Goal: Register for event/course

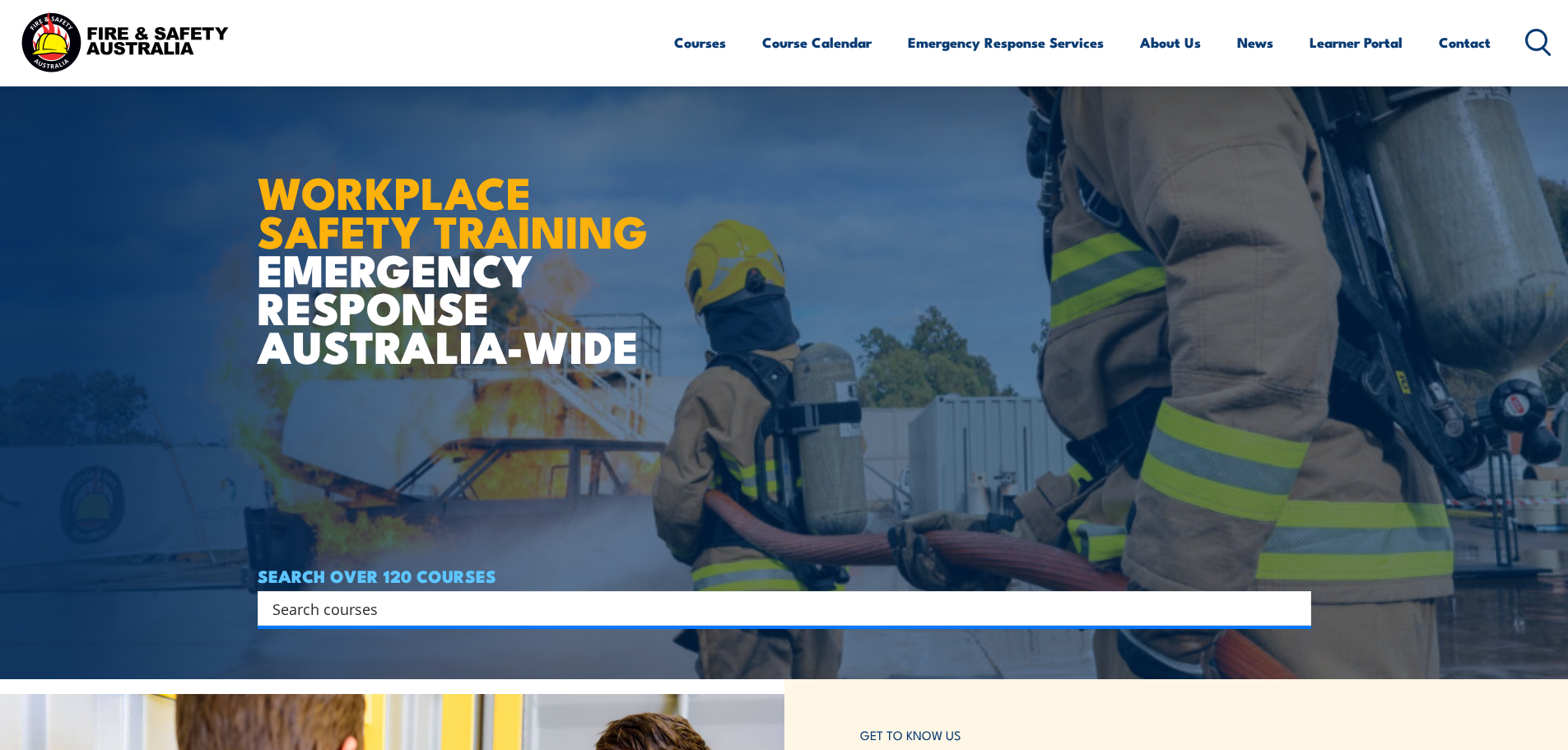
scroll to position [165, 0]
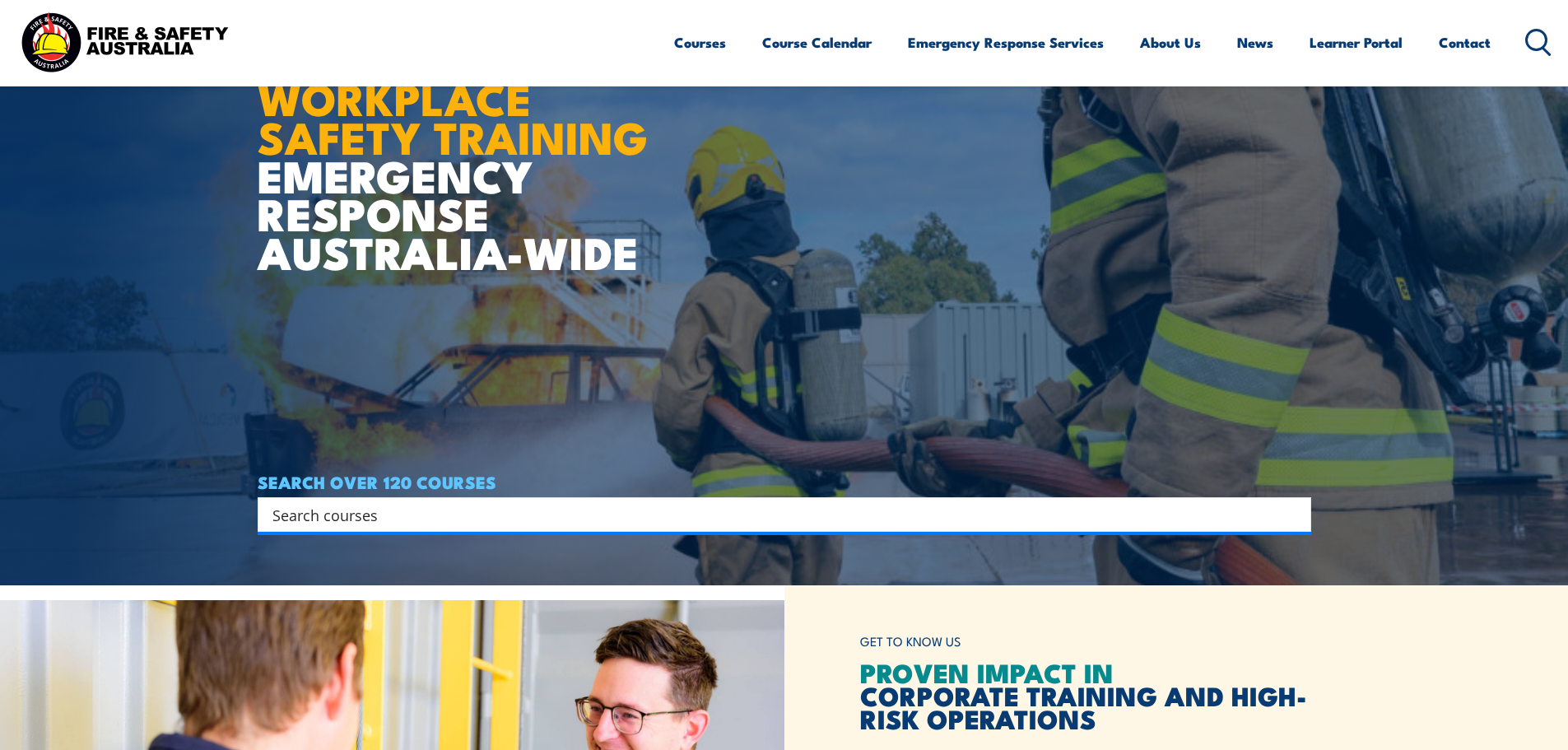
click at [731, 519] on input "Search input" at bounding box center [774, 515] width 1003 height 24
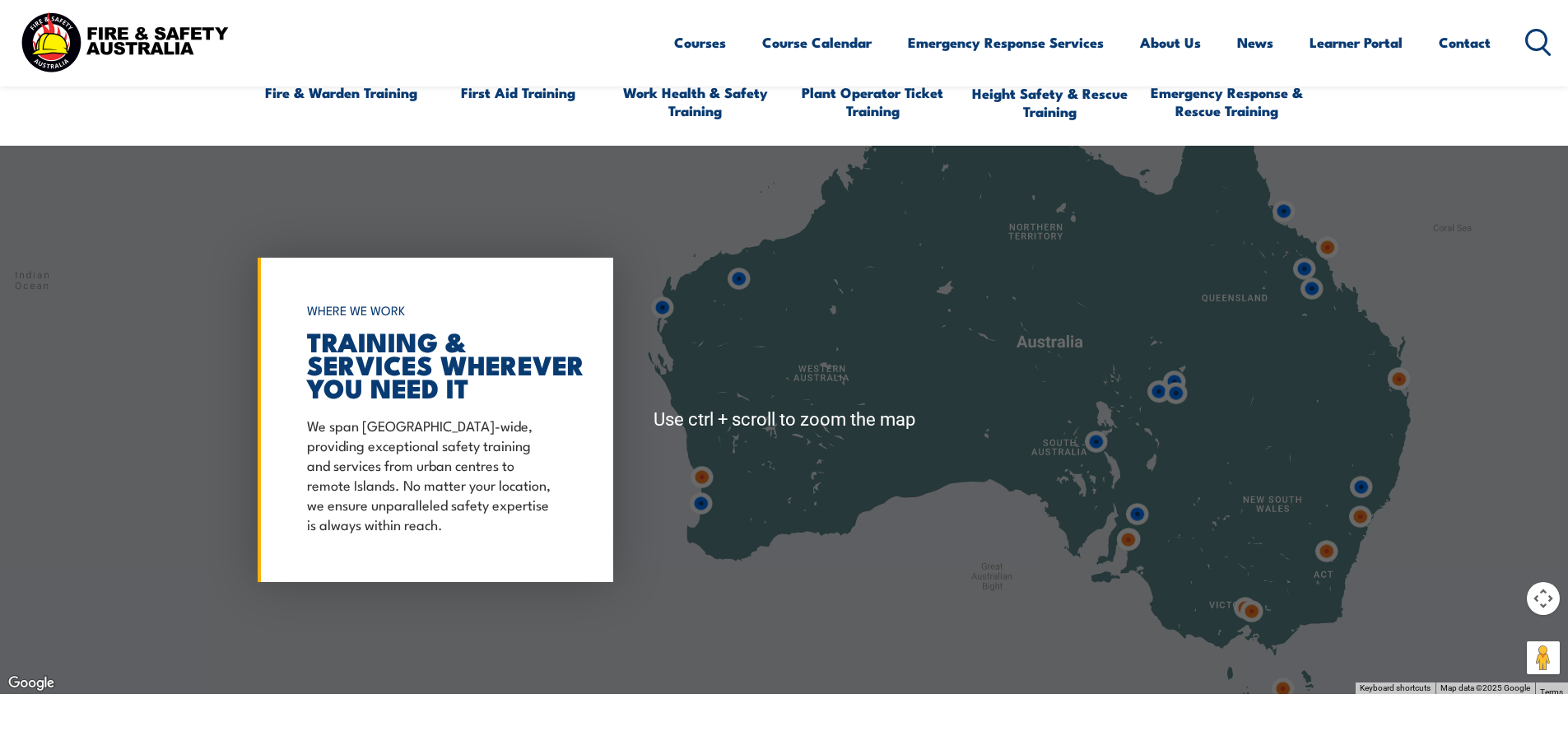
scroll to position [1318, 0]
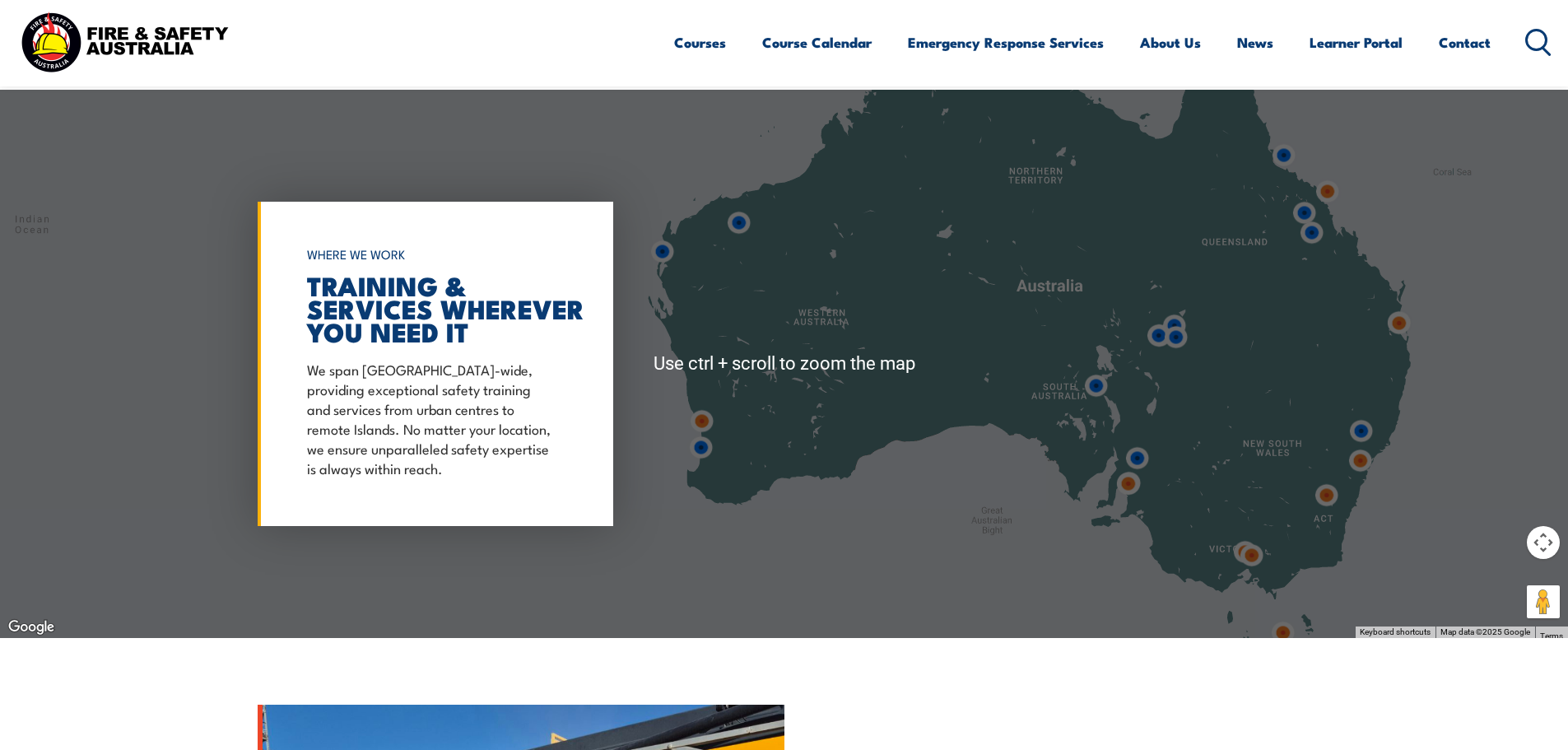
click at [752, 462] on div at bounding box center [784, 363] width 1568 height 549
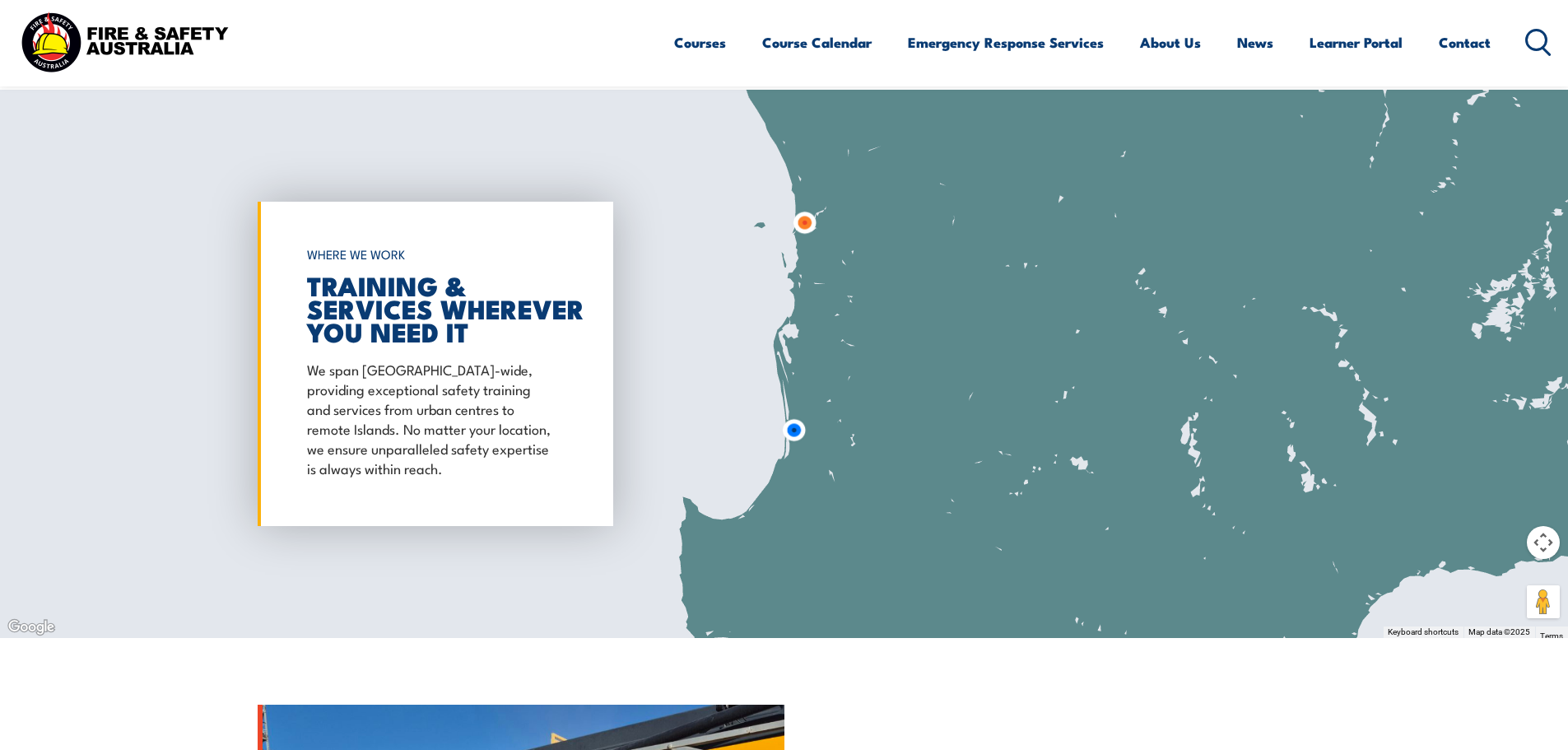
drag, startPoint x: 729, startPoint y: 395, endPoint x: 906, endPoint y: 466, distance: 190.7
click at [906, 466] on div at bounding box center [784, 363] width 1568 height 549
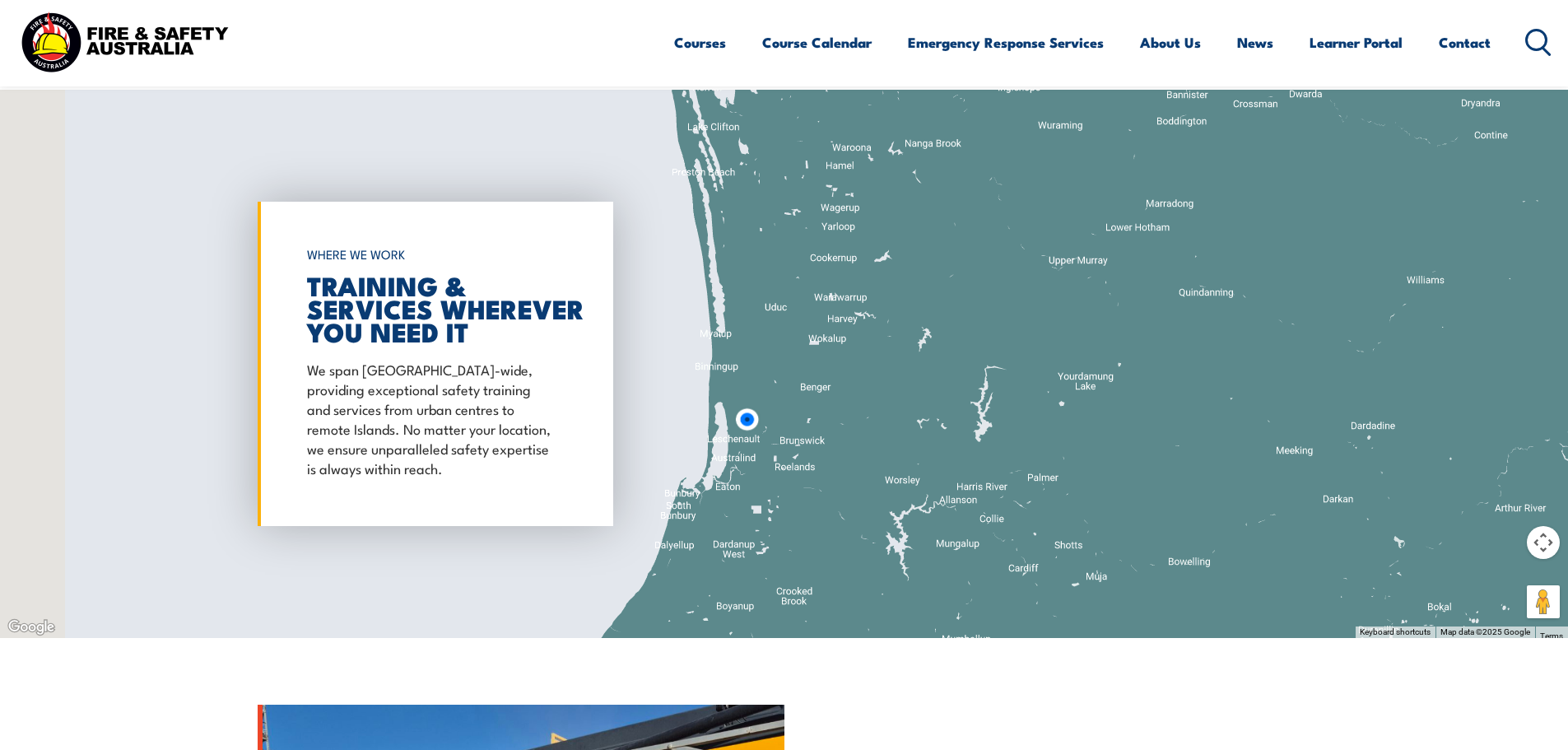
drag, startPoint x: 822, startPoint y: 436, endPoint x: 938, endPoint y: 459, distance: 118.3
click at [938, 459] on div at bounding box center [784, 363] width 1568 height 549
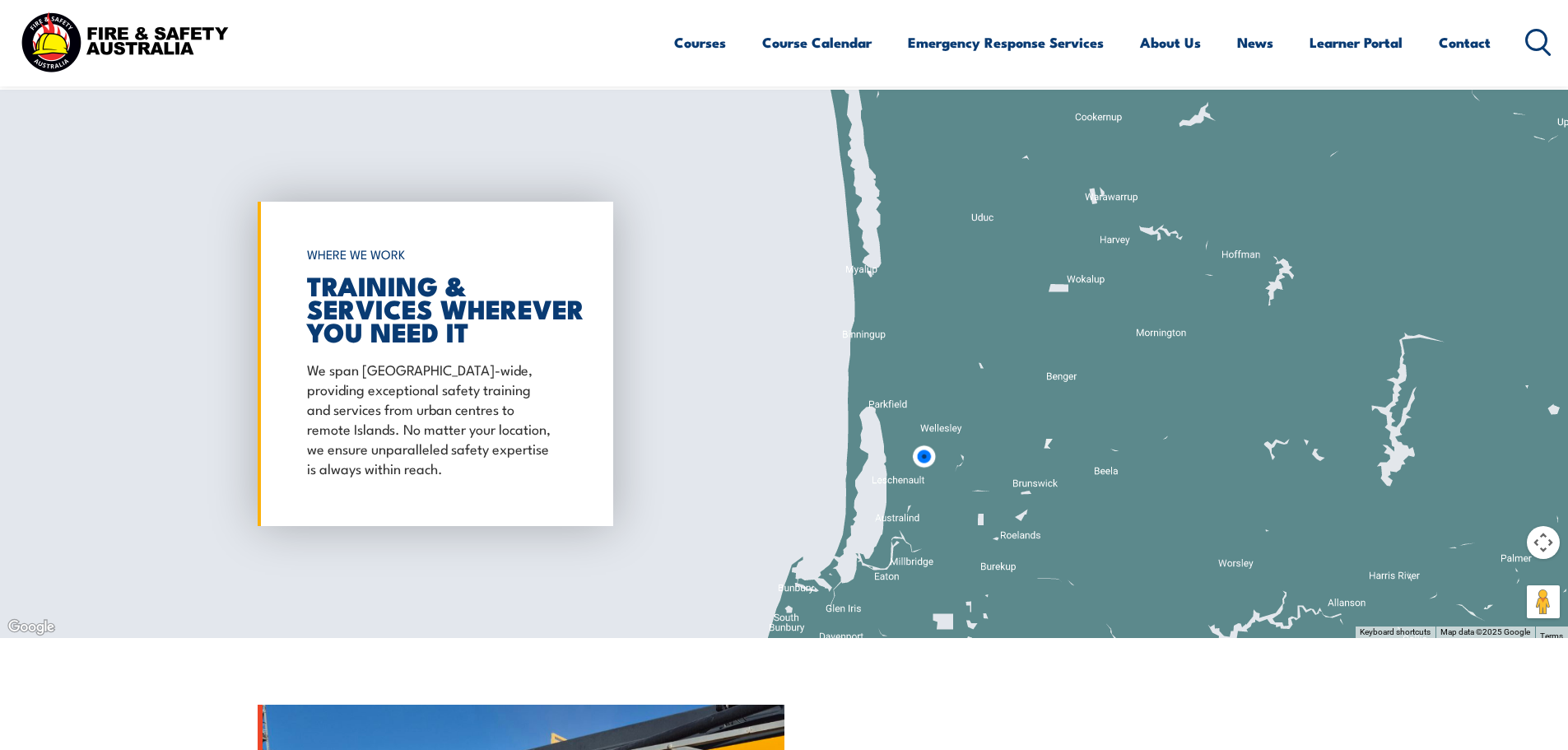
drag, startPoint x: 871, startPoint y: 395, endPoint x: 1187, endPoint y: 453, distance: 321.3
click at [1187, 453] on div at bounding box center [784, 363] width 1568 height 549
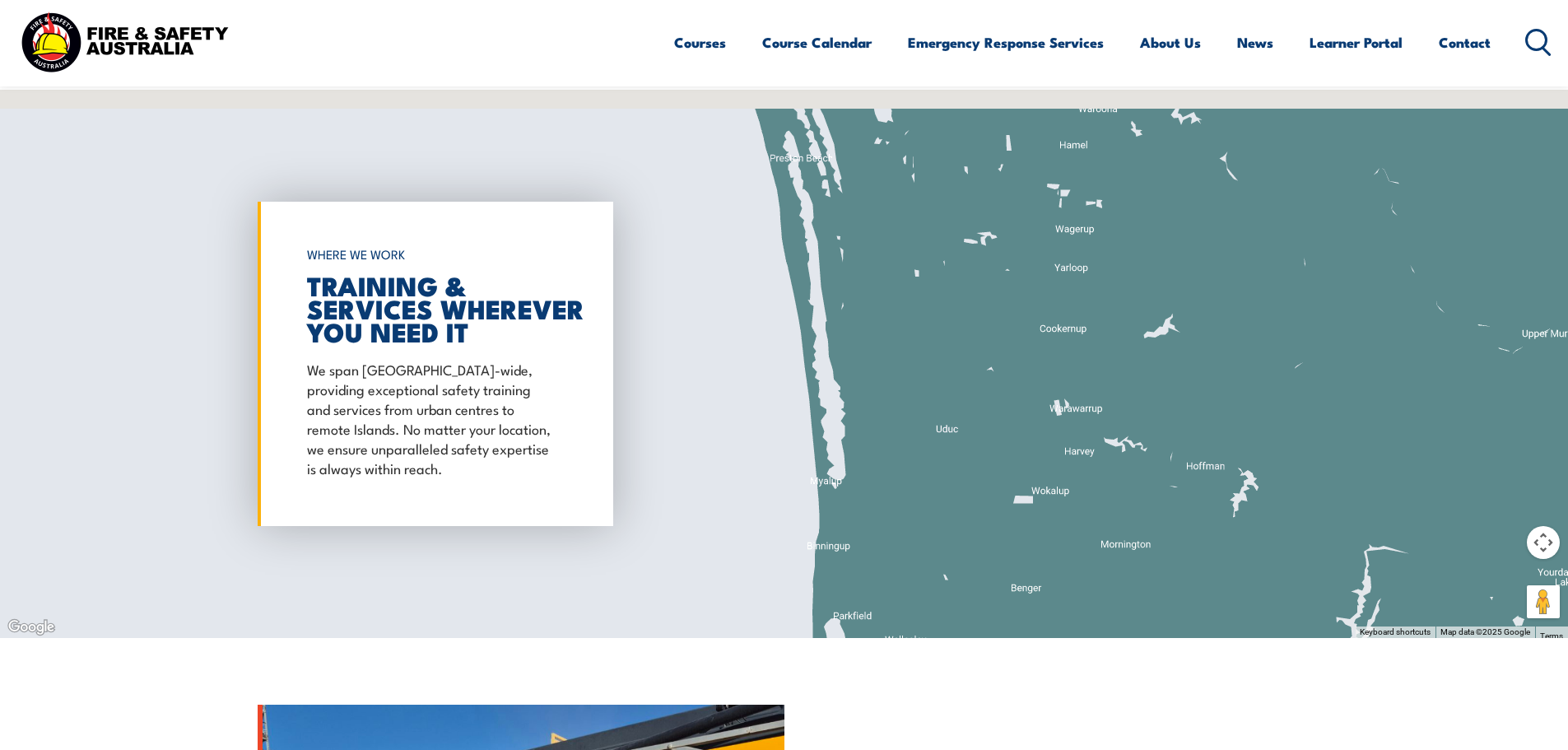
drag, startPoint x: 1105, startPoint y: 262, endPoint x: 1071, endPoint y: 489, distance: 229.5
click at [1071, 489] on div at bounding box center [784, 363] width 1568 height 549
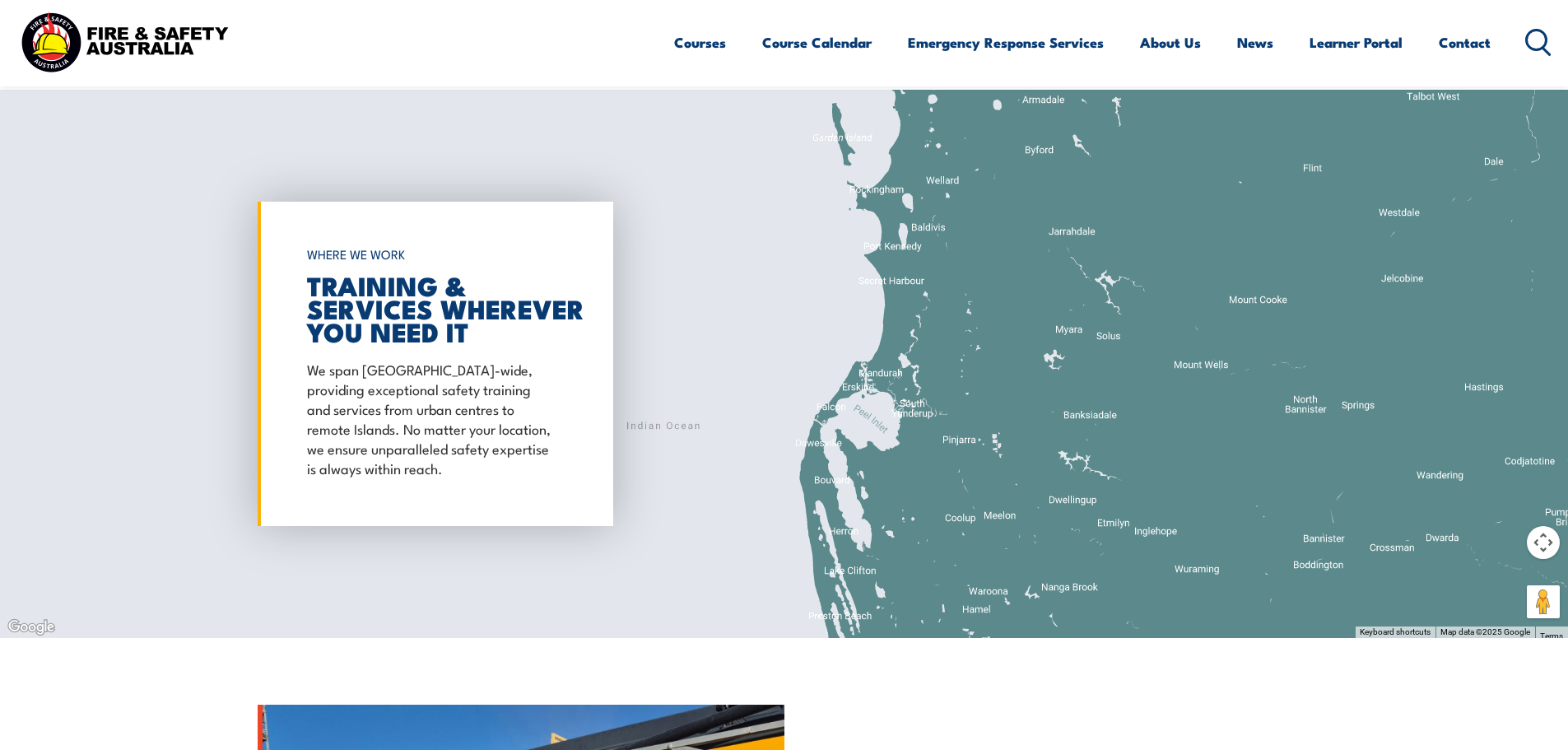
drag, startPoint x: 1066, startPoint y: 338, endPoint x: 965, endPoint y: 606, distance: 286.4
click at [967, 606] on div at bounding box center [784, 363] width 1568 height 549
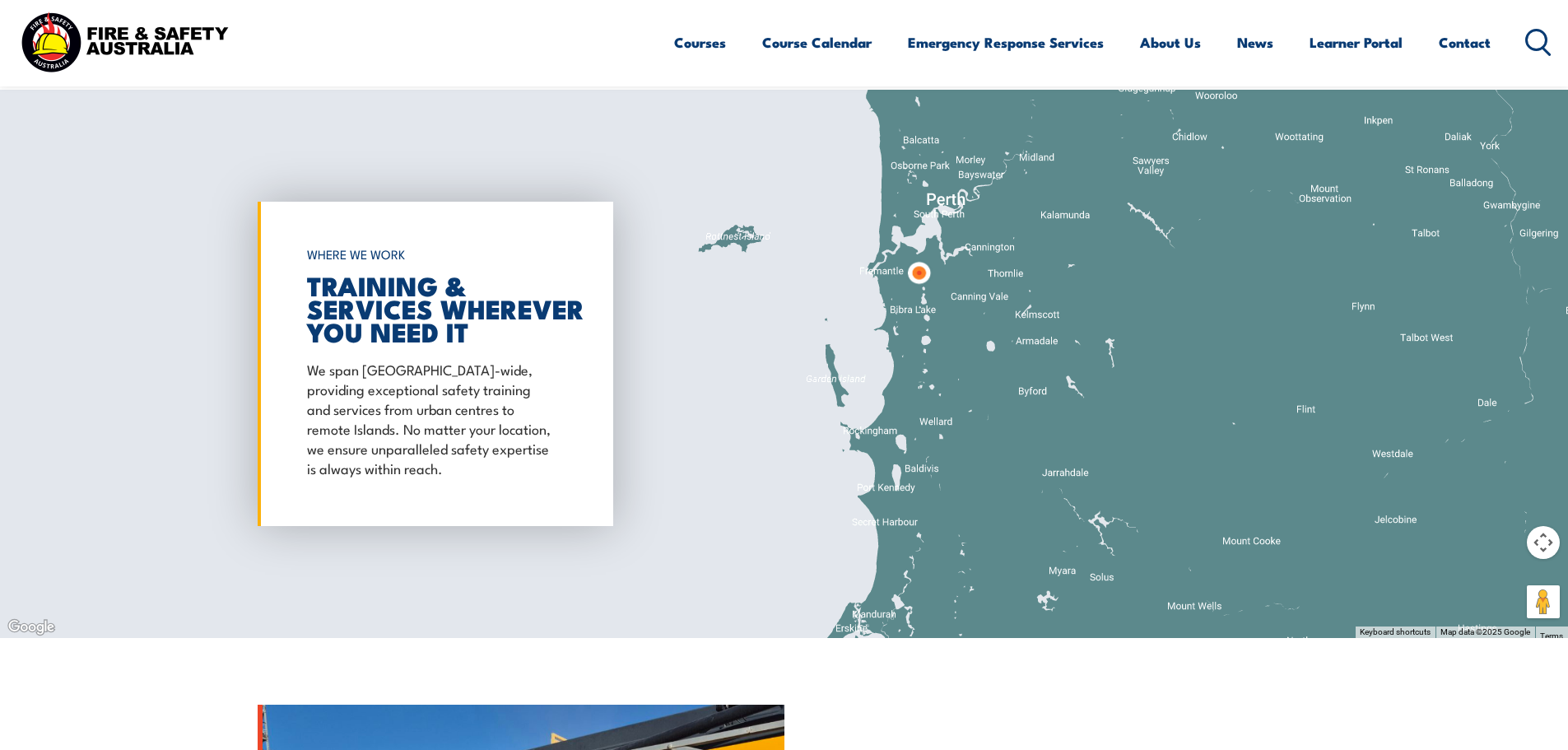
drag, startPoint x: 1016, startPoint y: 470, endPoint x: 1012, endPoint y: 570, distance: 100.1
click at [1012, 570] on div at bounding box center [784, 363] width 1568 height 549
click at [921, 272] on img at bounding box center [919, 273] width 30 height 30
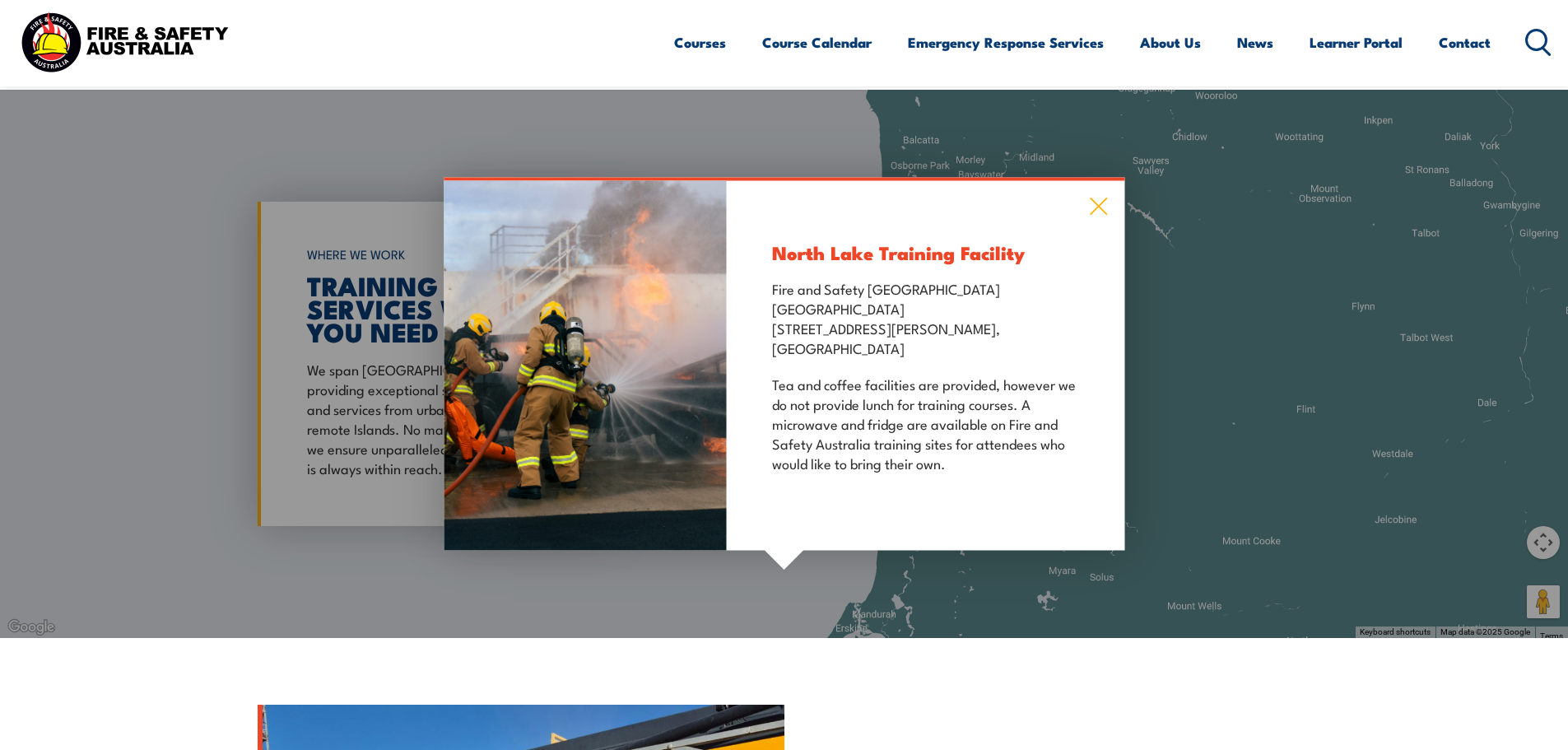
click at [1101, 197] on icon at bounding box center [1099, 205] width 19 height 18
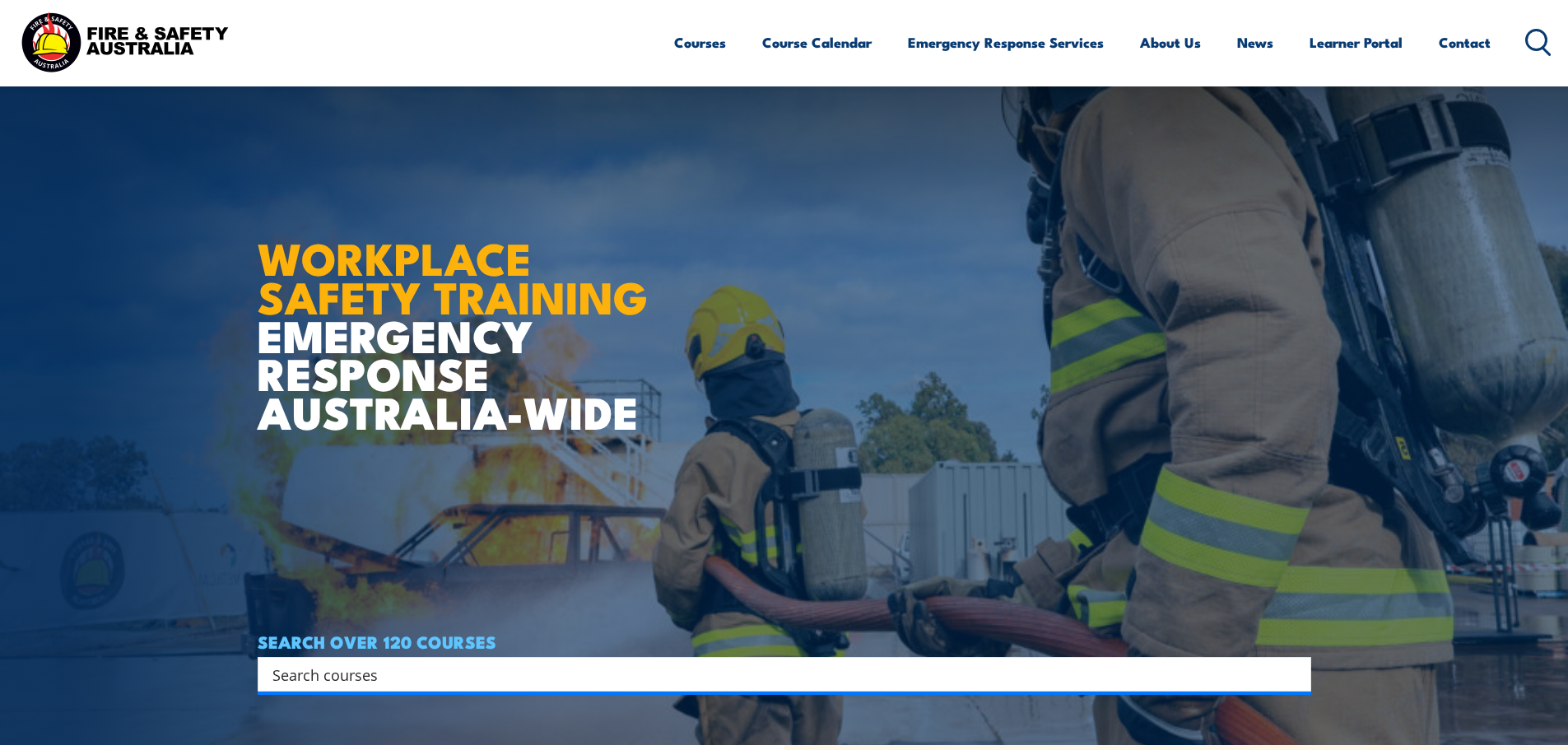
scroll to position [0, 0]
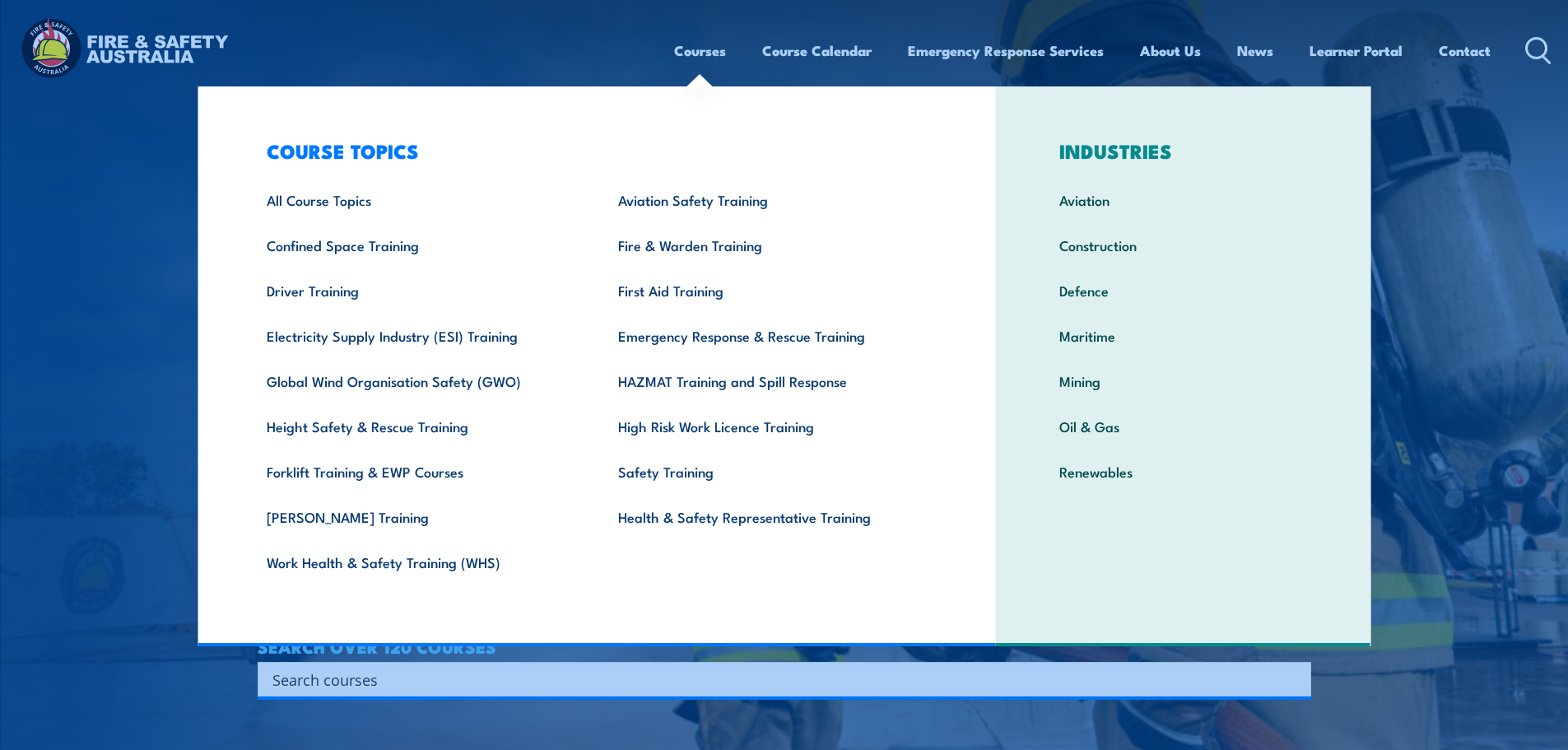
click at [703, 49] on link "Courses" at bounding box center [700, 51] width 52 height 43
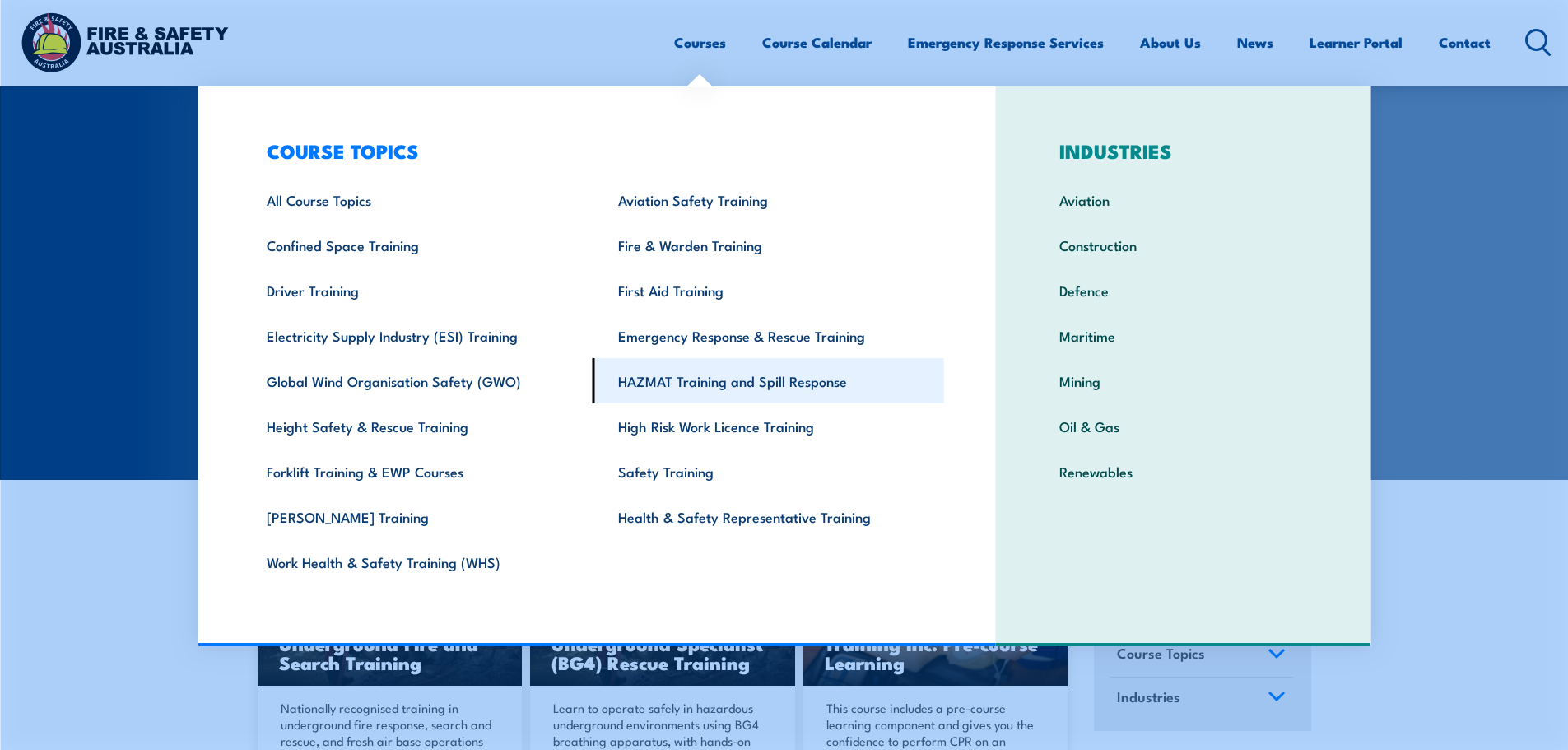
scroll to position [83, 0]
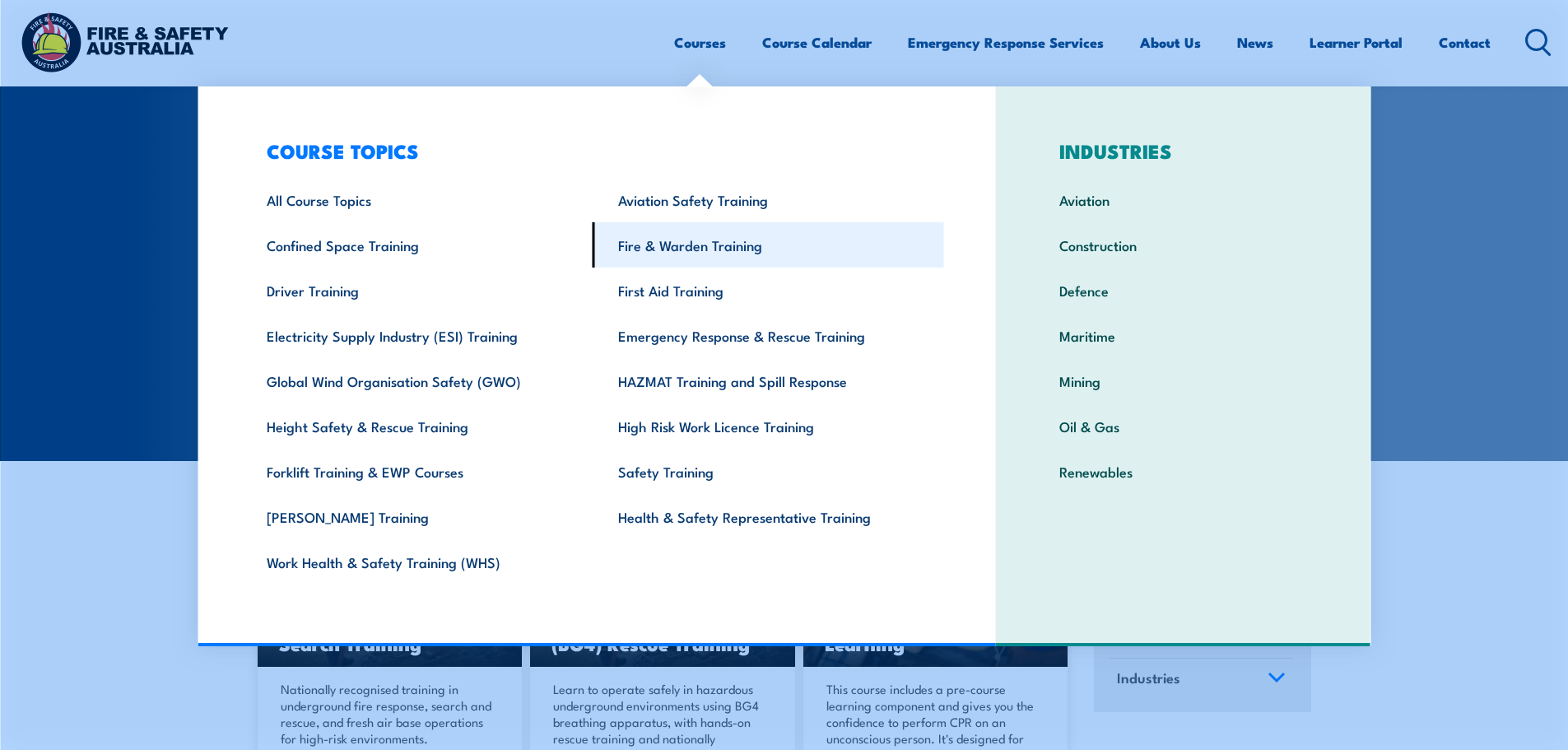
click at [737, 243] on link "Fire & Warden Training" at bounding box center [768, 245] width 352 height 45
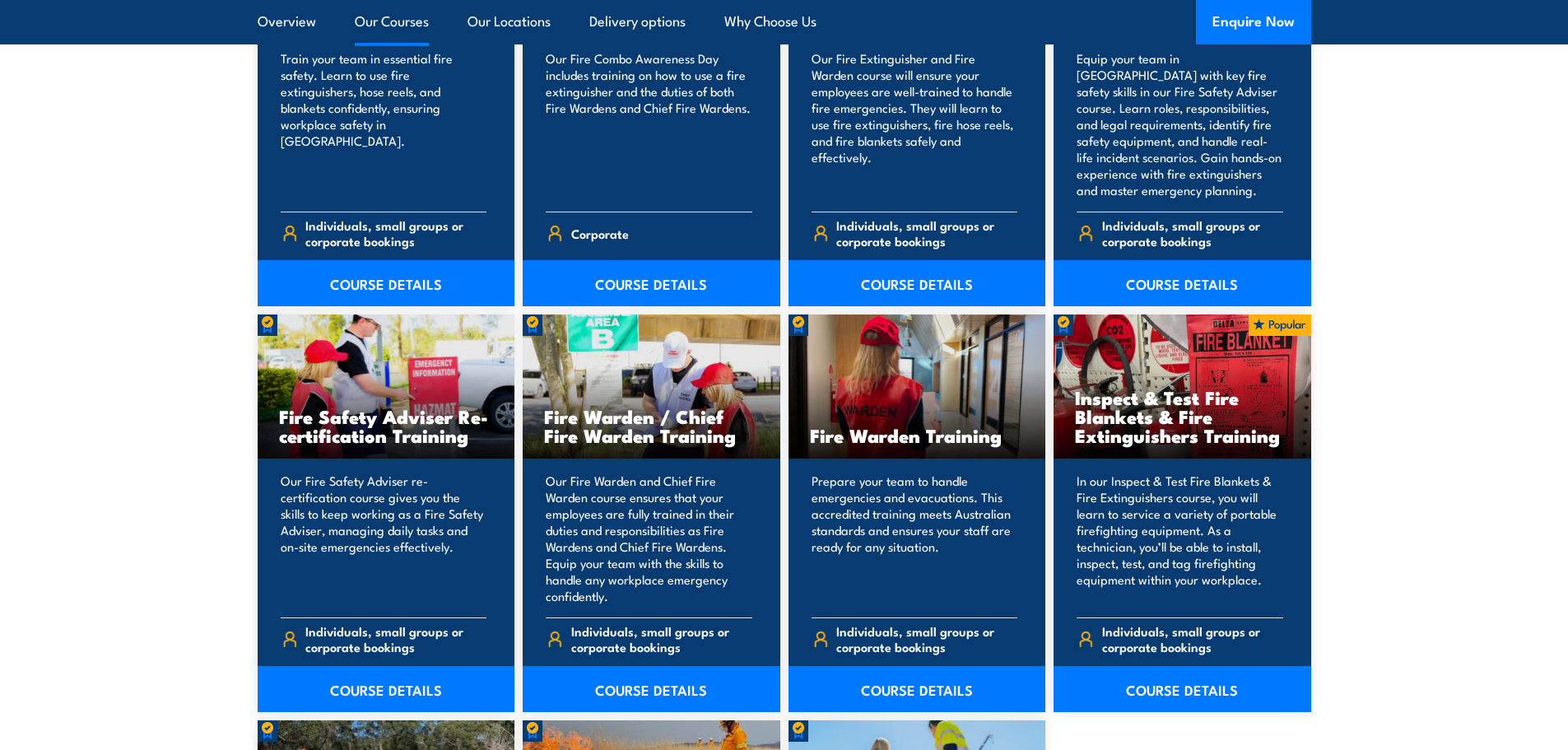
scroll to position [2059, 0]
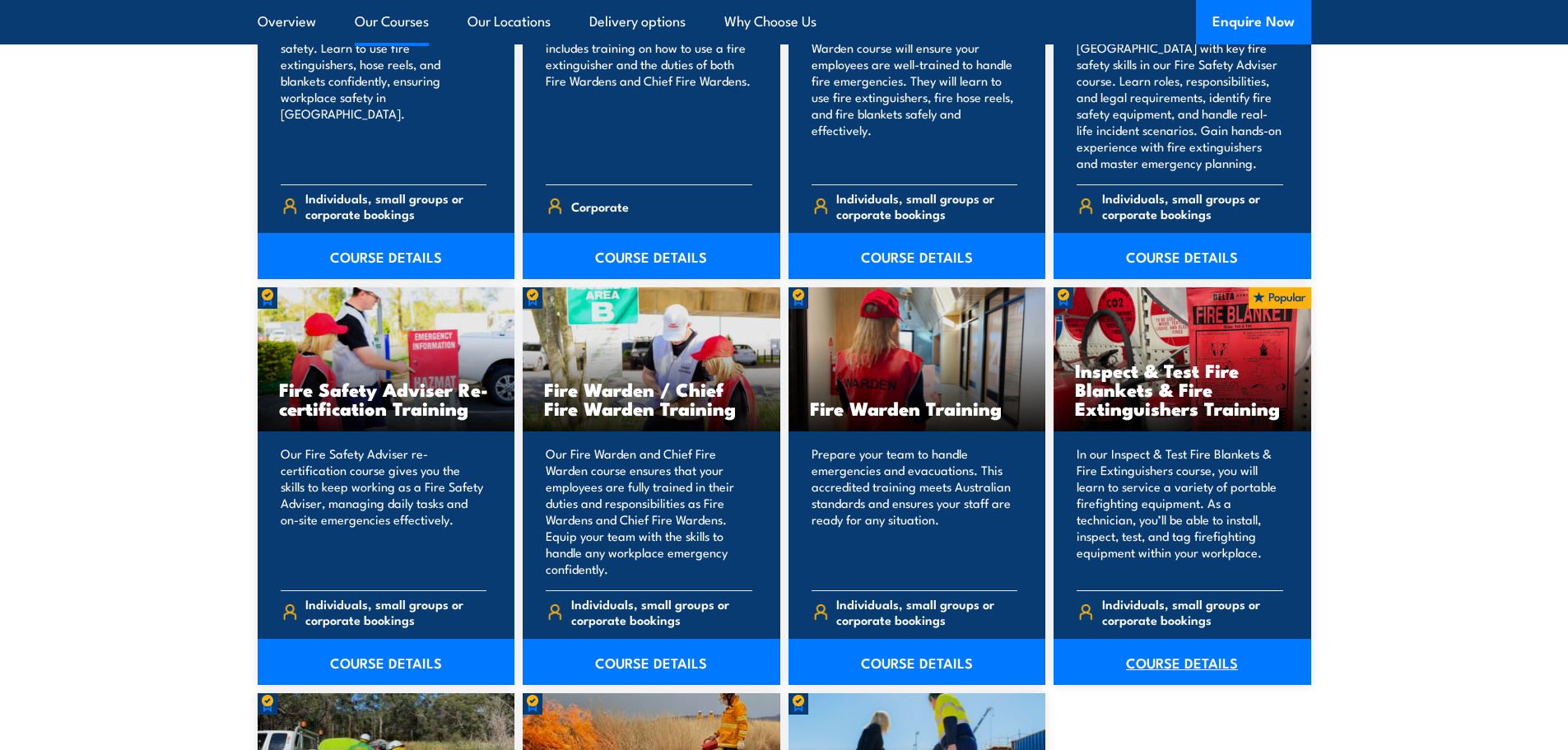
click at [1175, 665] on link "COURSE DETAILS" at bounding box center [1182, 662] width 258 height 46
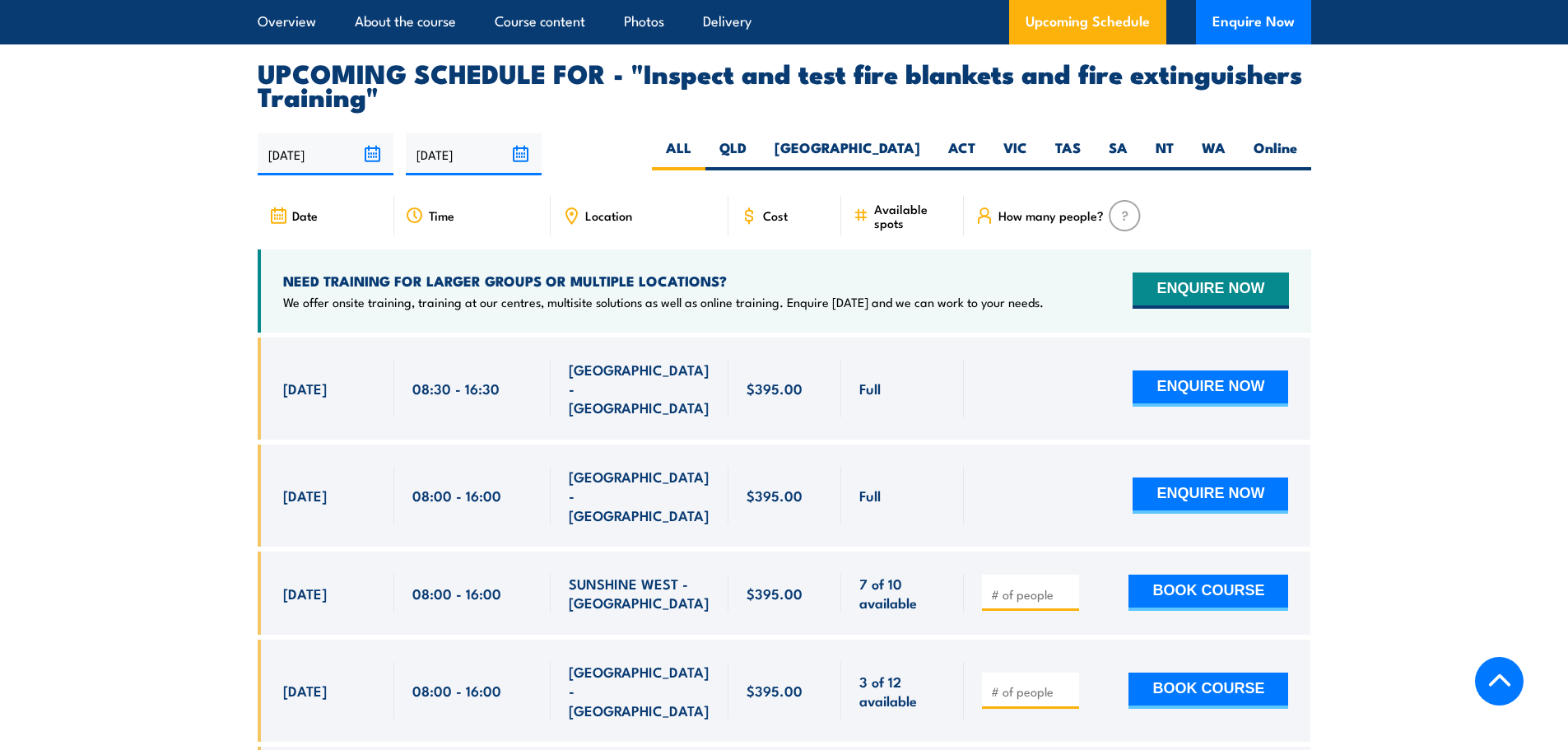
scroll to position [3048, 0]
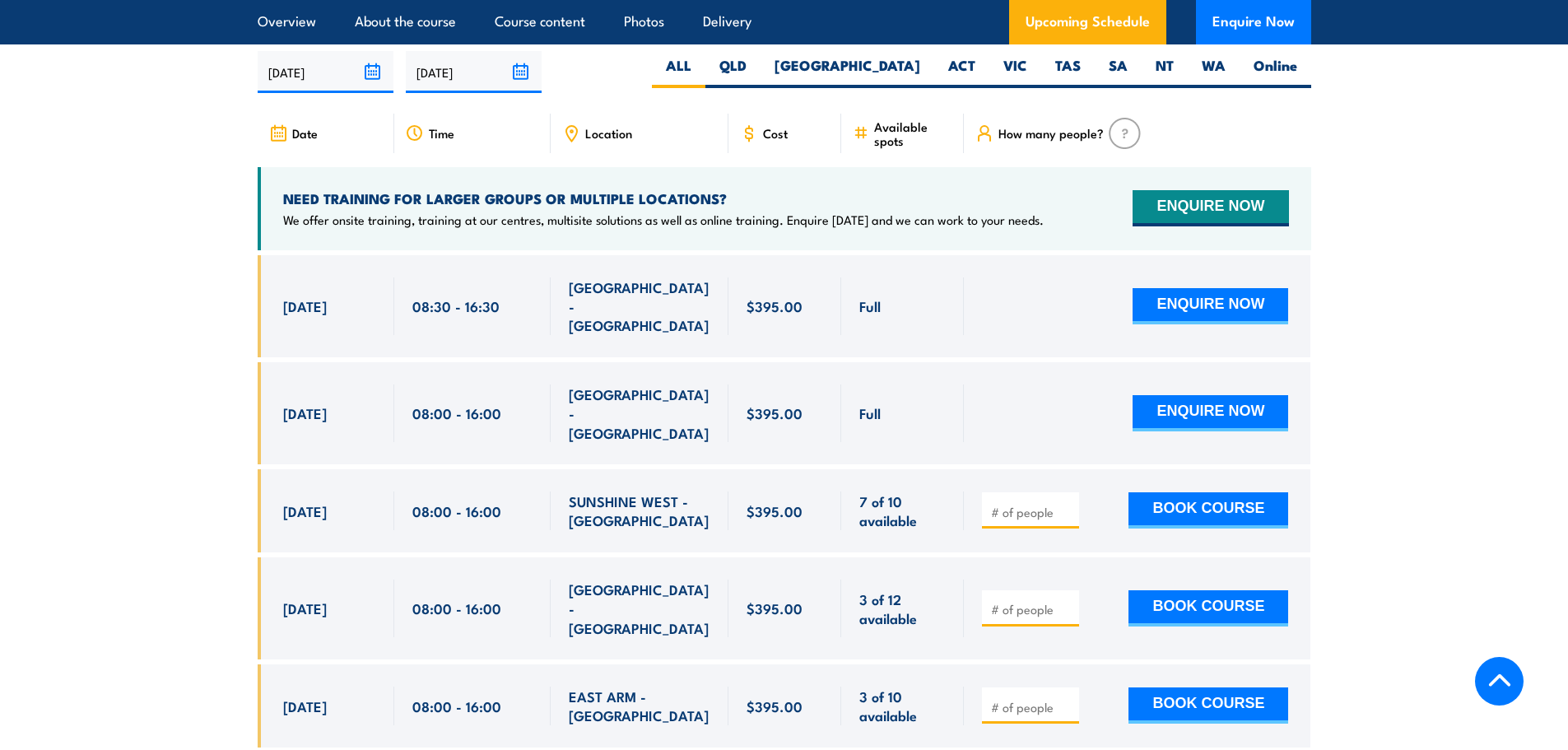
click at [1155, 591] on button "BOOK COURSE" at bounding box center [1209, 609] width 160 height 37
click at [1036, 601] on input "number" at bounding box center [1033, 610] width 83 height 17
type input "1"
click at [1206, 591] on button "BOOK COURSE" at bounding box center [1209, 609] width 160 height 37
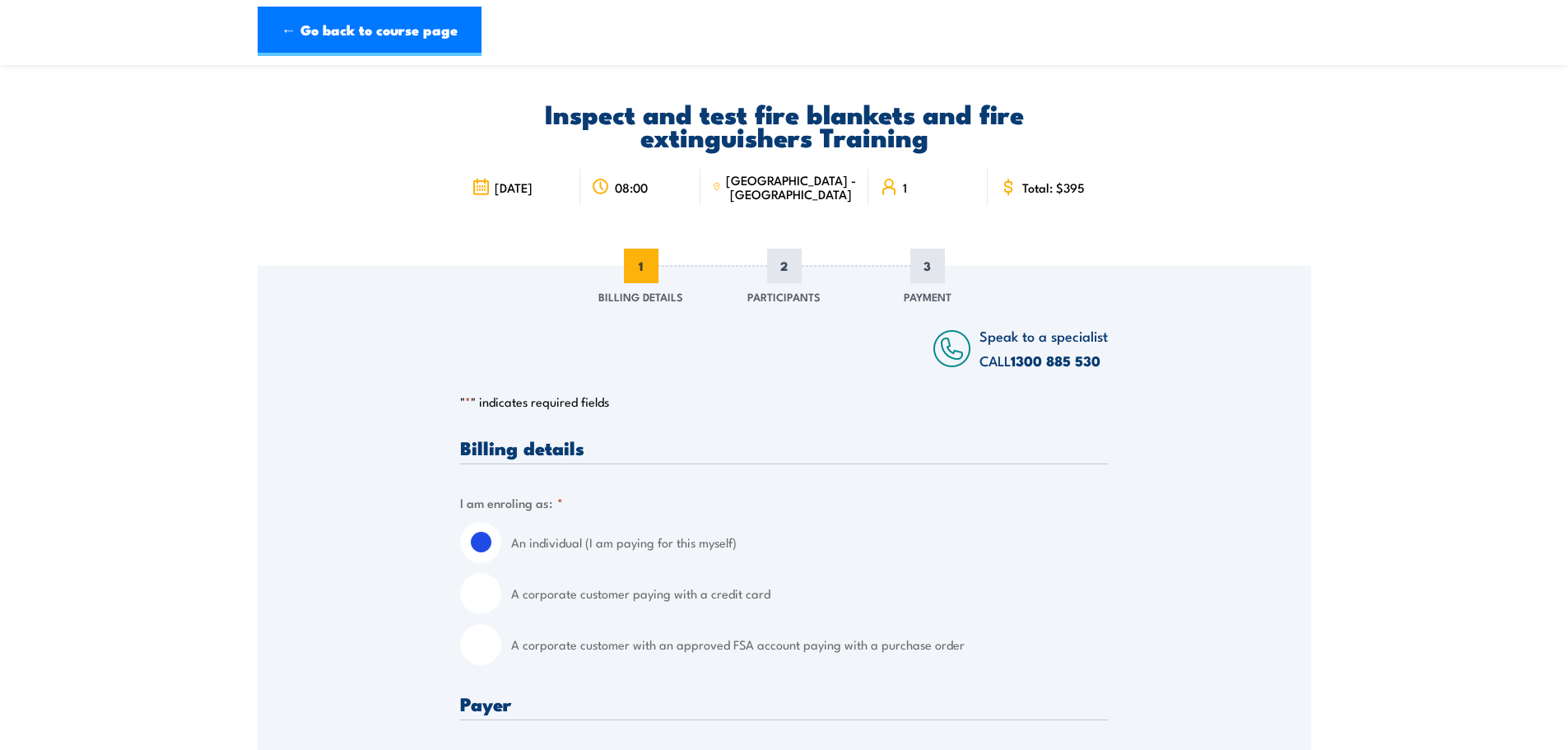
scroll to position [83, 0]
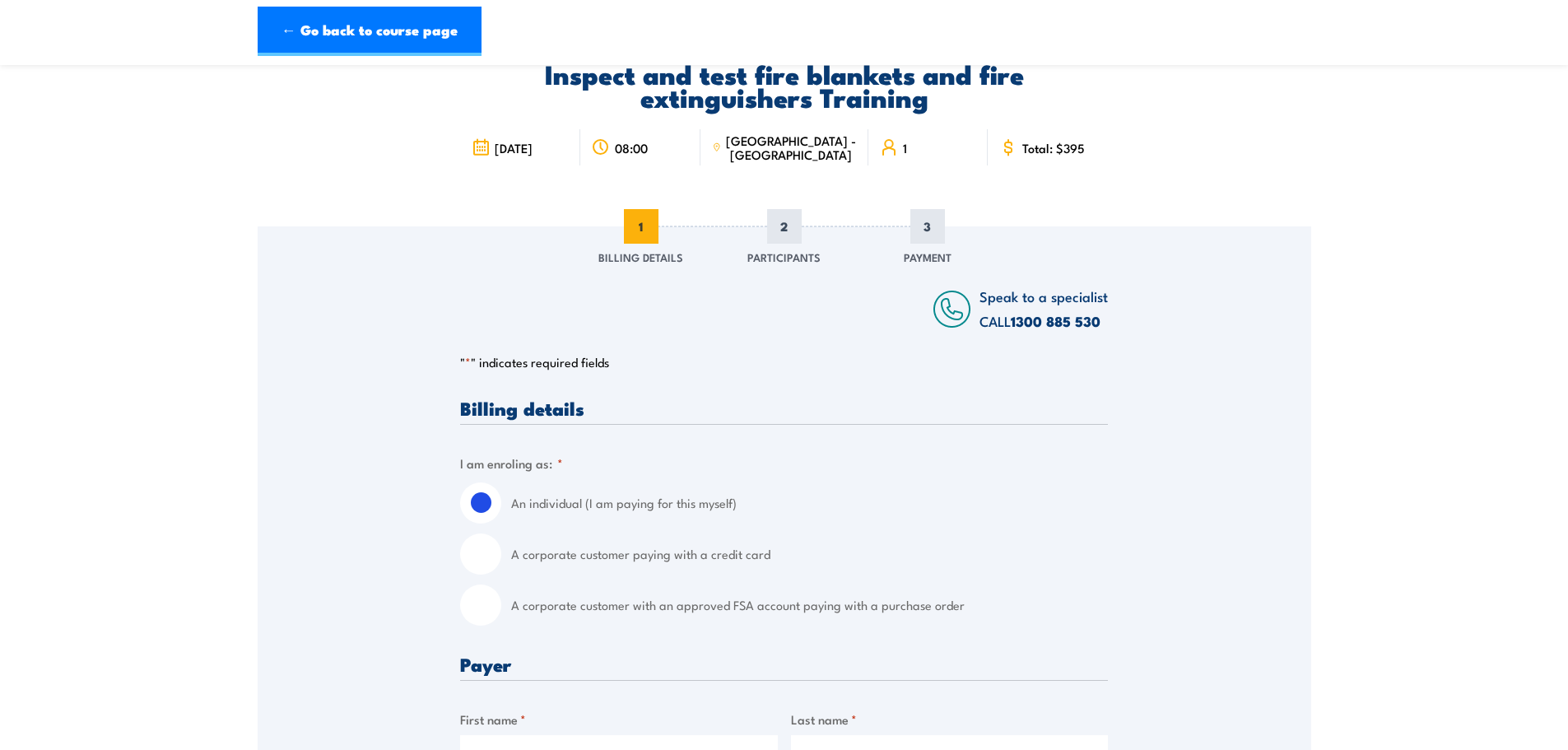
click at [610, 553] on label "A corporate customer paying with a credit card" at bounding box center [810, 554] width 597 height 41
click at [501, 553] on input "A corporate customer paying with a credit card" at bounding box center [481, 554] width 41 height 41
radio input "true"
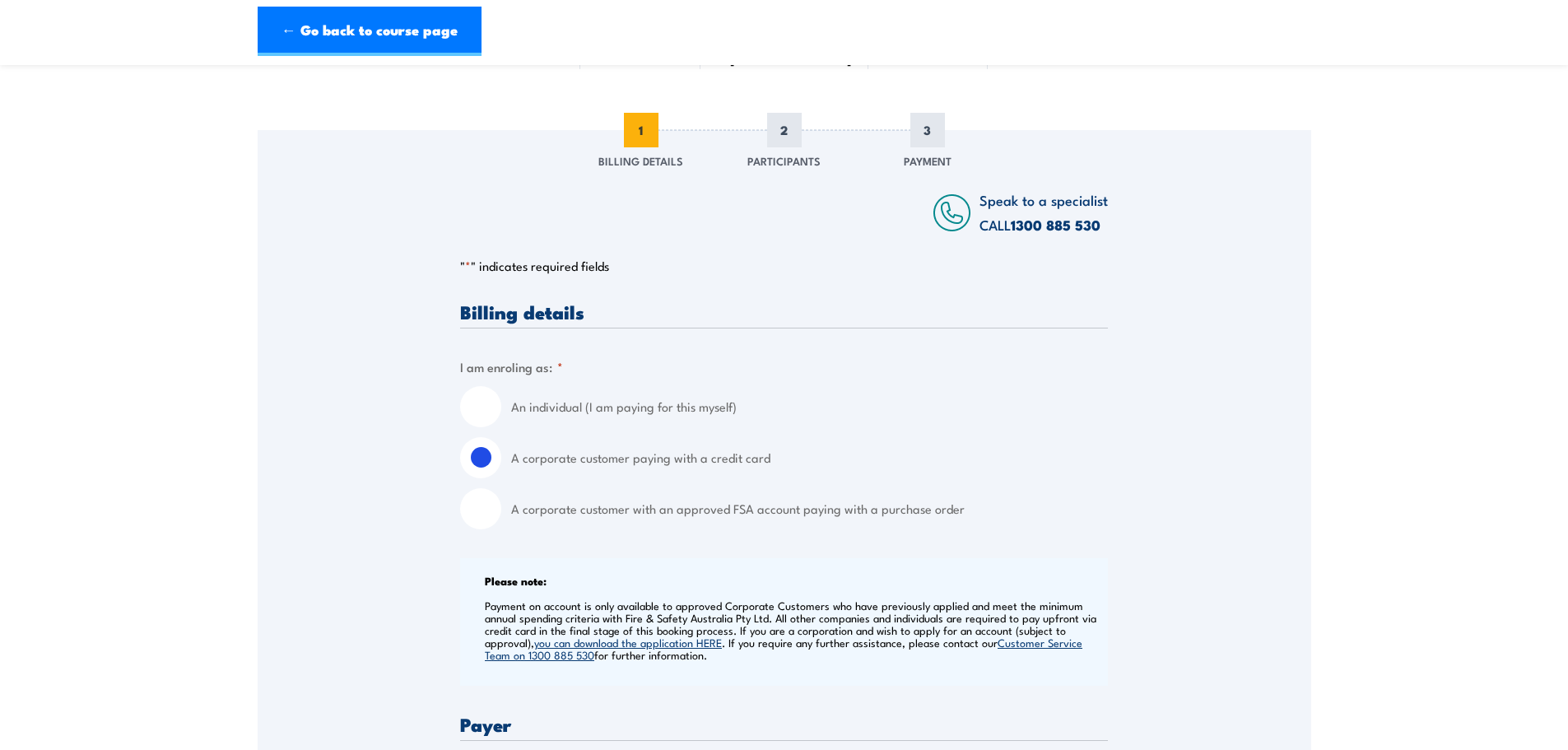
scroll to position [412, 0]
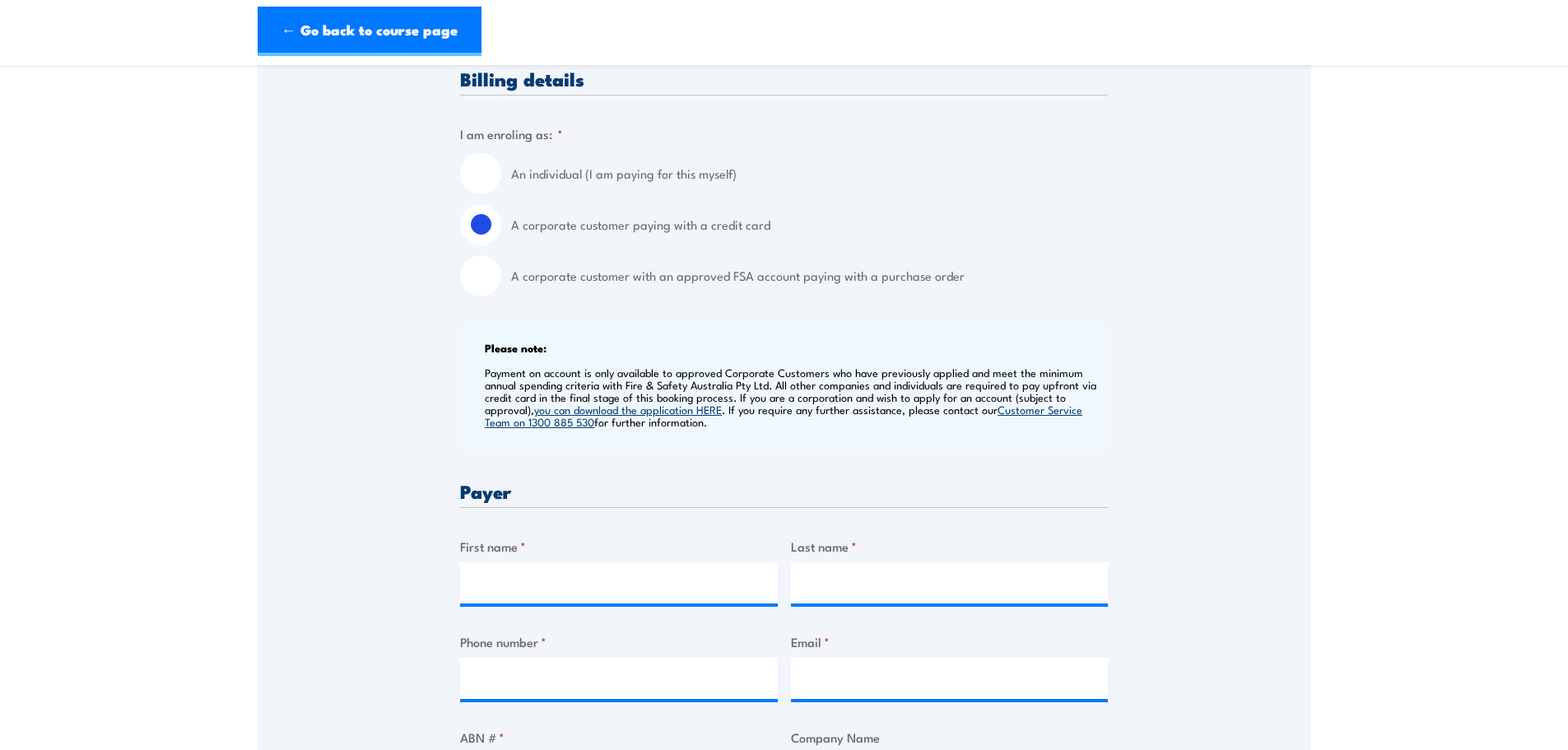
click at [531, 380] on p "Payment on account is only available to approved Corporate Customers who have p…" at bounding box center [795, 398] width 619 height 62
drag, startPoint x: 537, startPoint y: 376, endPoint x: 945, endPoint y: 373, distance: 408.0
click at [945, 373] on p "Payment on account is only available to approved Corporate Customers who have p…" at bounding box center [795, 398] width 619 height 62
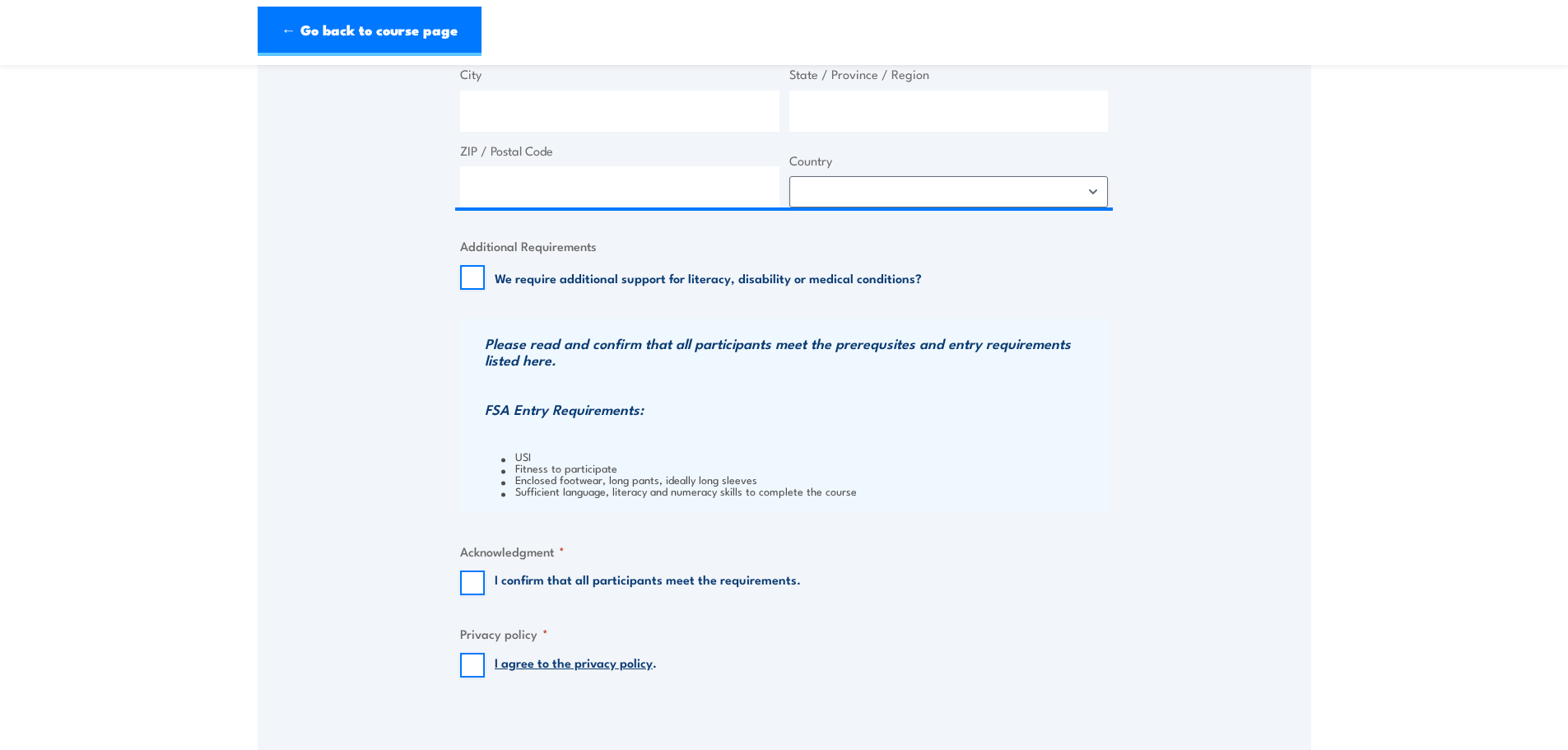
scroll to position [1400, 0]
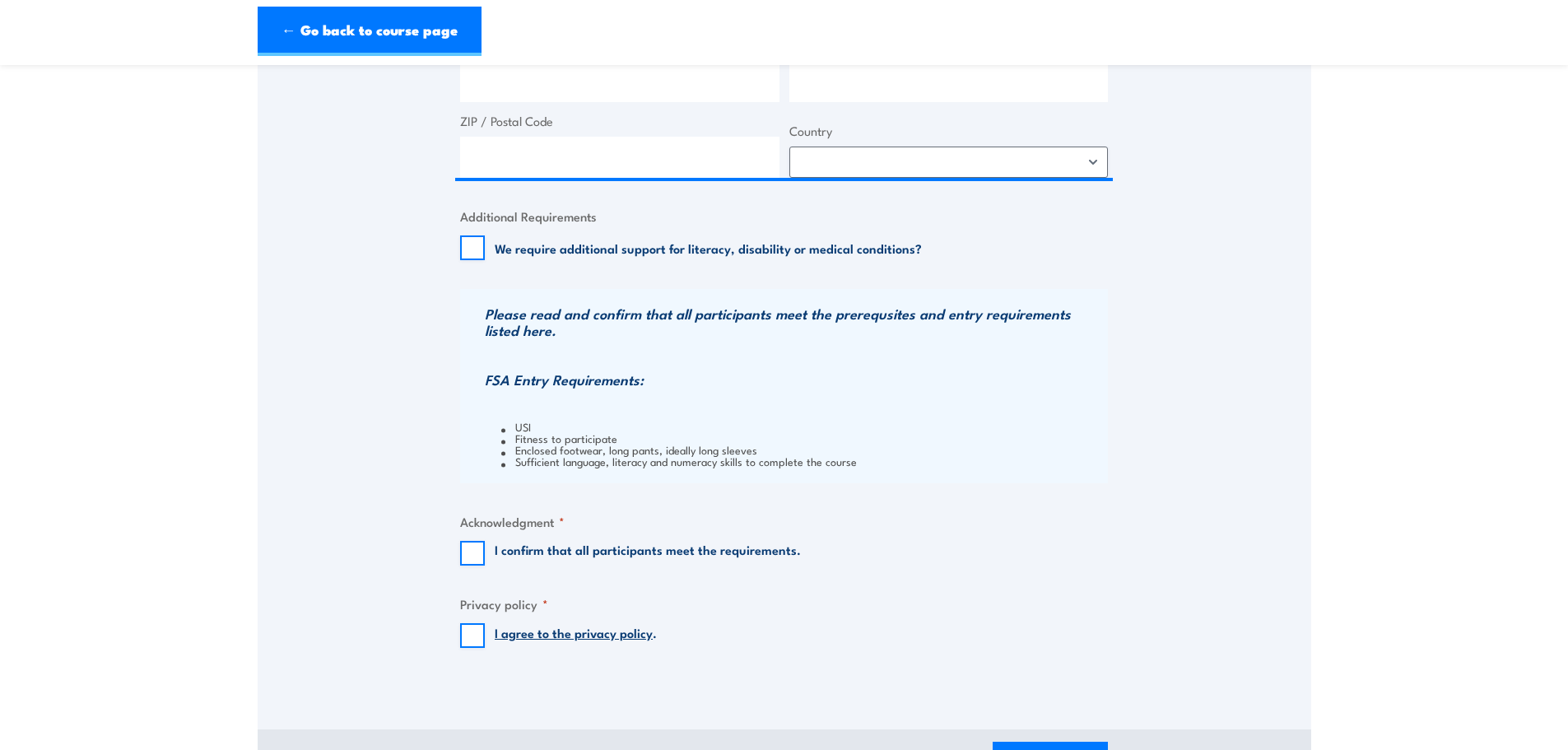
click at [611, 458] on li "Sufficient language, literacy and numeracy skills to complete the course" at bounding box center [802, 461] width 603 height 11
drag, startPoint x: 760, startPoint y: 444, endPoint x: 679, endPoint y: 448, distance: 81.1
click at [750, 447] on li "Enclosed footwear, long pants, ideally long sleeves" at bounding box center [802, 450] width 603 height 11
drag, startPoint x: 630, startPoint y: 439, endPoint x: 512, endPoint y: 442, distance: 118.0
click at [512, 442] on li "Fitness to participate" at bounding box center [802, 439] width 603 height 11
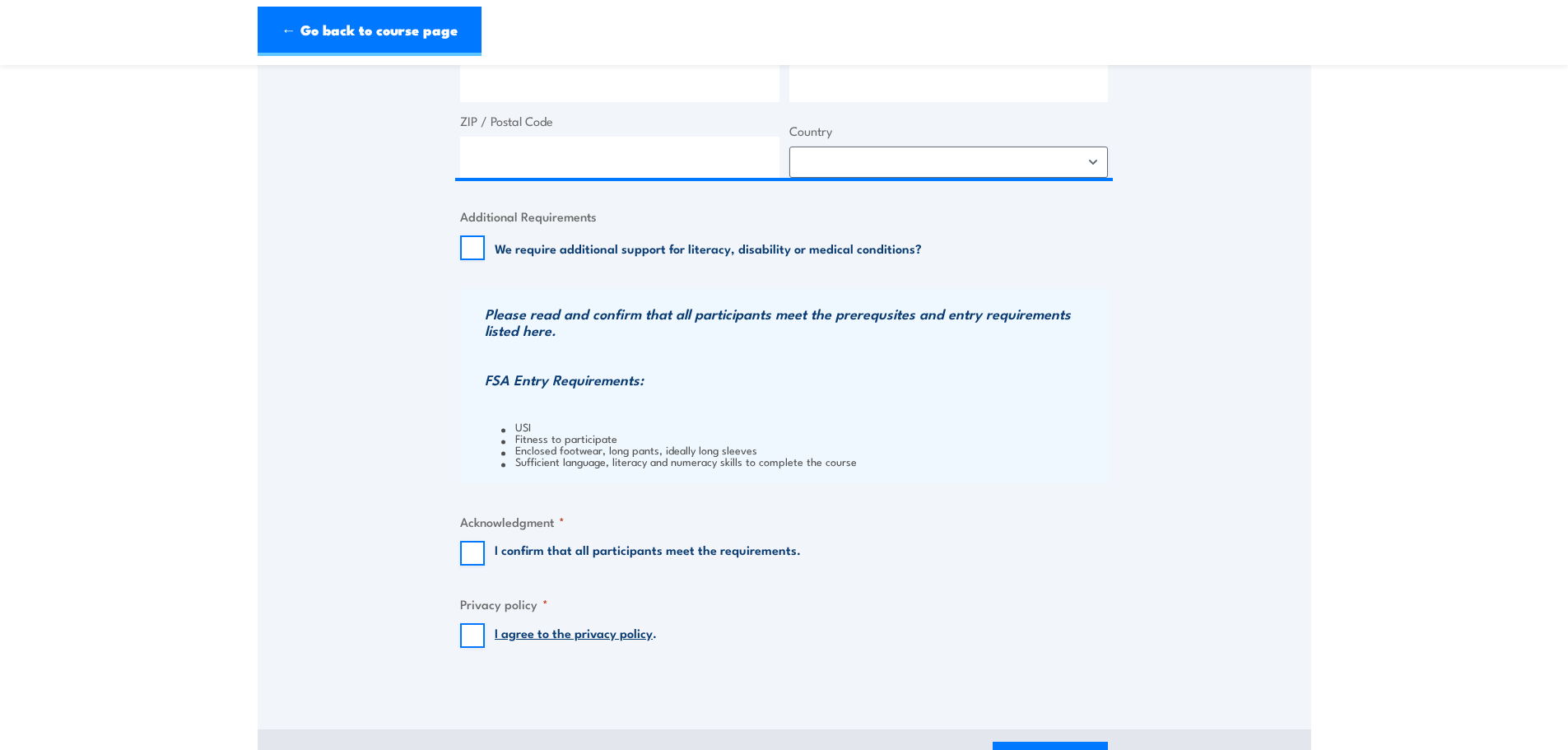
drag, startPoint x: 557, startPoint y: 420, endPoint x: 546, endPoint y: 432, distance: 16.3
click at [555, 423] on div "Please read and confirm that all participants meet the prerequsites and entry r…" at bounding box center [784, 386] width 648 height 195
click at [539, 436] on li "Fitness to participate" at bounding box center [802, 439] width 603 height 11
click at [927, 321] on h3 "Please read and confirm that all participants meet the prerequsites and entry r…" at bounding box center [795, 322] width 619 height 33
click at [531, 529] on legend "Acknowledgment *" at bounding box center [512, 521] width 104 height 19
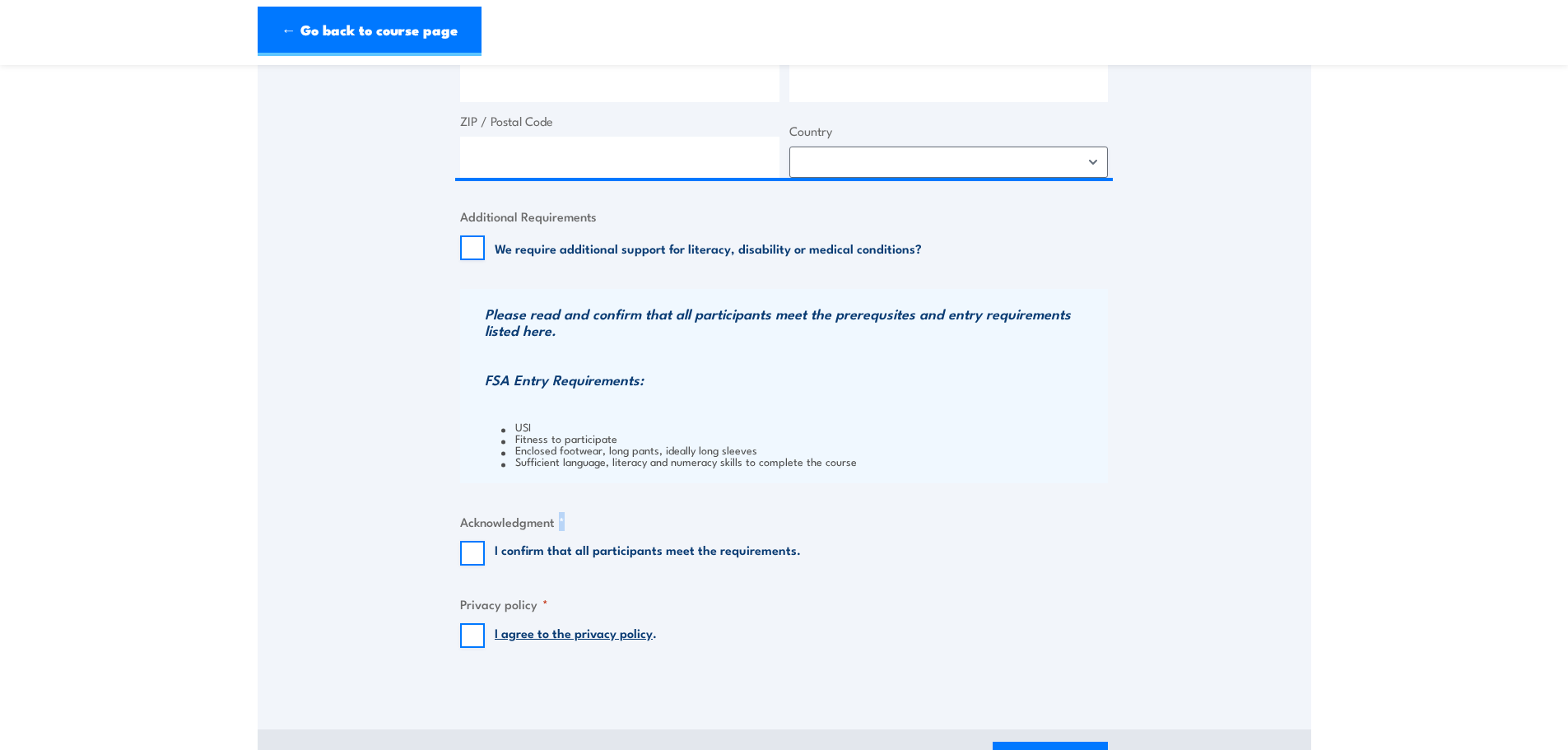
click at [562, 521] on span "*" at bounding box center [562, 520] width 6 height 18
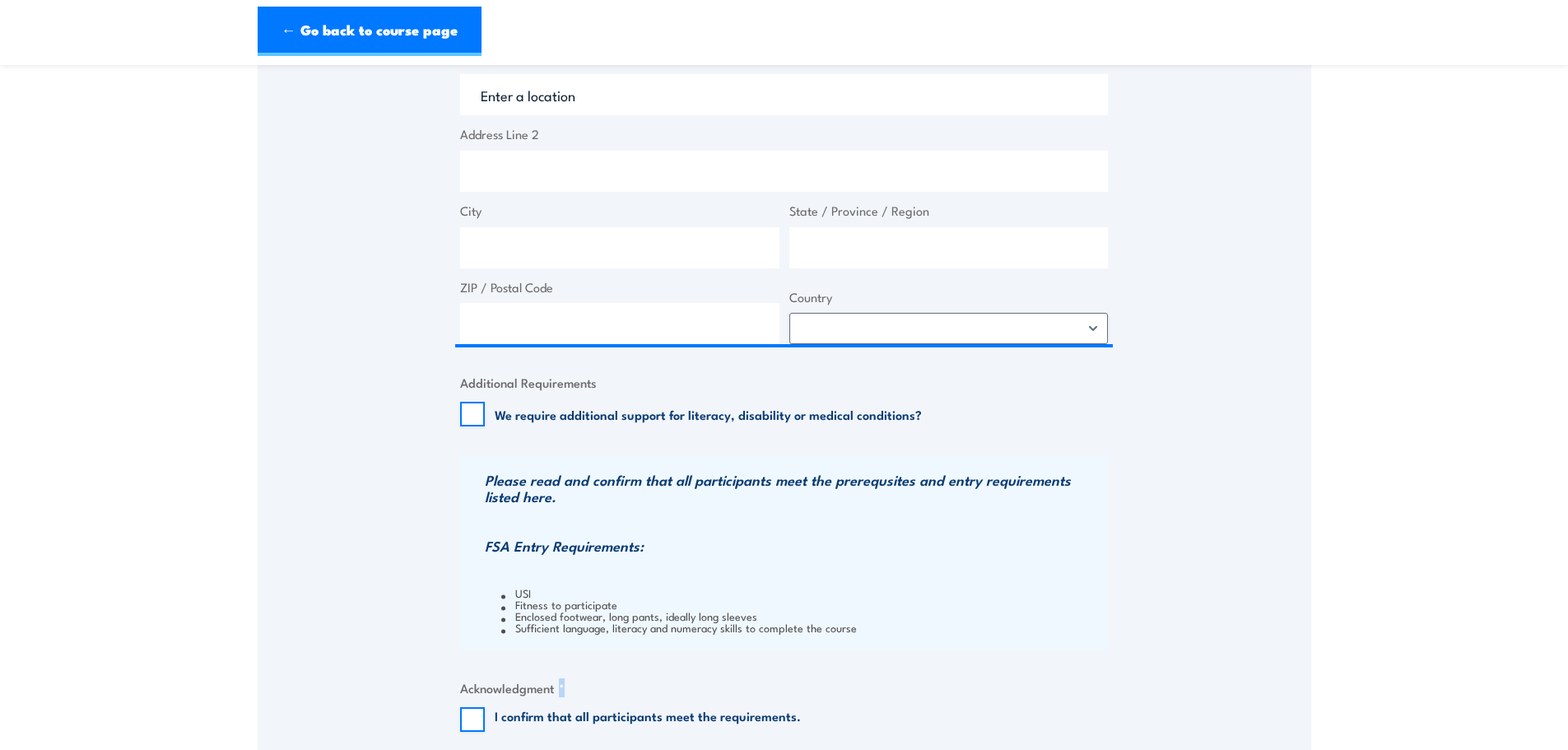
scroll to position [1236, 0]
drag, startPoint x: 578, startPoint y: 600, endPoint x: 484, endPoint y: 601, distance: 94.0
click at [578, 600] on li "Fitness to participate" at bounding box center [802, 603] width 603 height 11
click at [510, 593] on li "USI" at bounding box center [802, 591] width 603 height 11
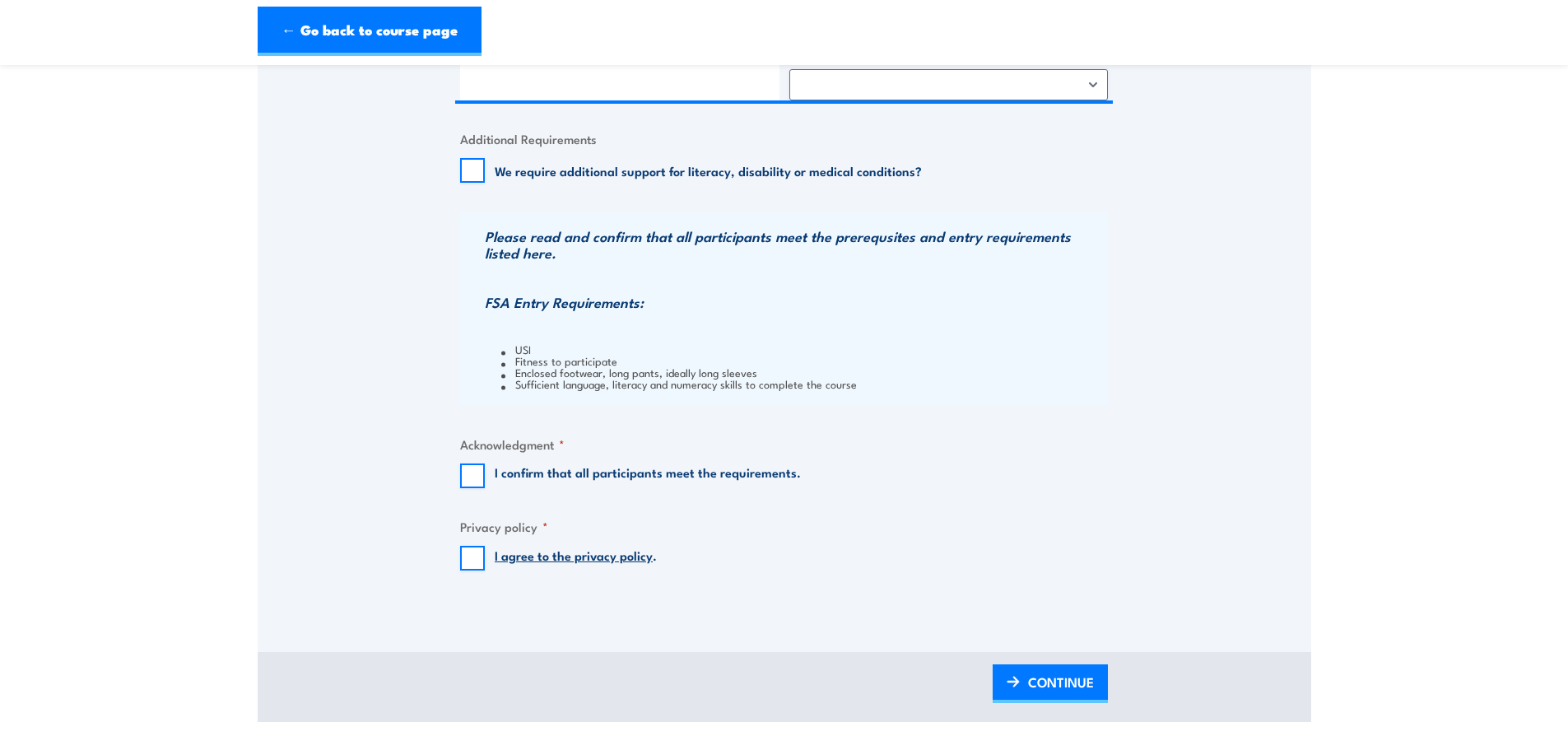
scroll to position [1483, 0]
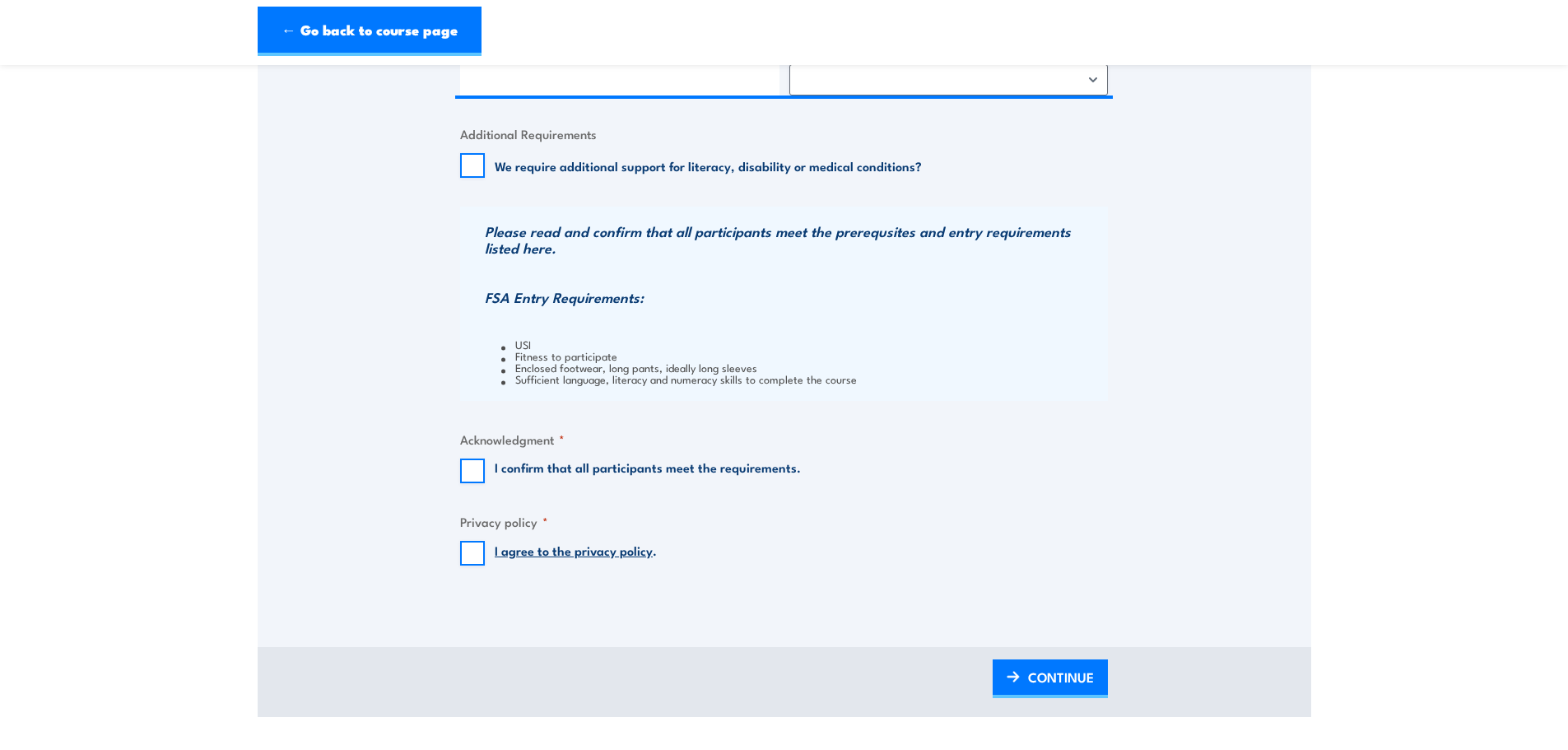
click at [630, 300] on h3 "FSA Entry Requirements:" at bounding box center [795, 297] width 619 height 17
drag, startPoint x: 528, startPoint y: 360, endPoint x: 770, endPoint y: 341, distance: 242.7
click at [770, 341] on ul "USI Fitness to participate Enclosed footwear, long pants, ideally long sleeves …" at bounding box center [795, 361] width 619 height 46
click at [769, 377] on li "Sufficient language, literacy and numeracy skills to complete the course" at bounding box center [802, 379] width 603 height 11
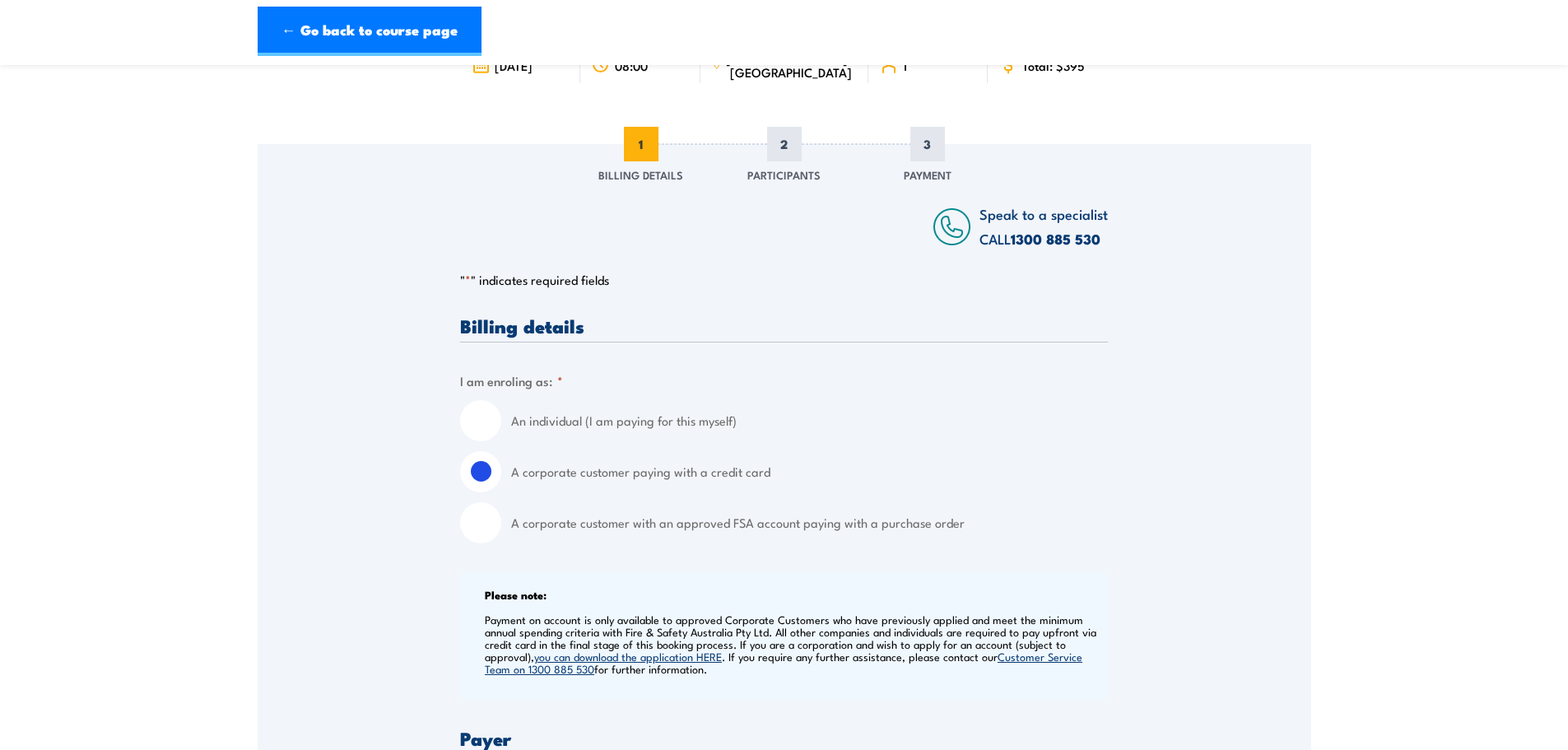
scroll to position [0, 0]
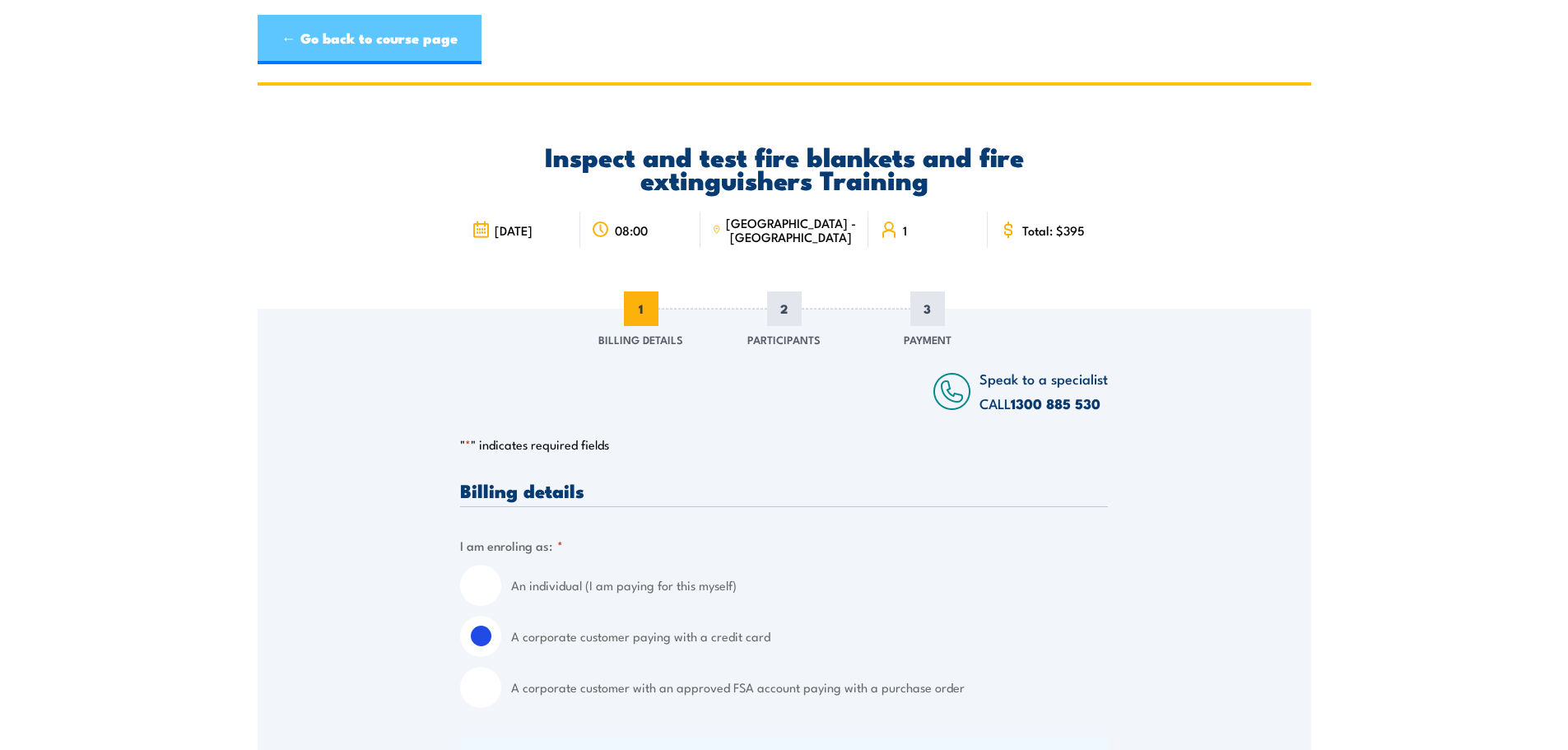
click at [382, 43] on link "← Go back to course page" at bounding box center [370, 40] width 224 height 50
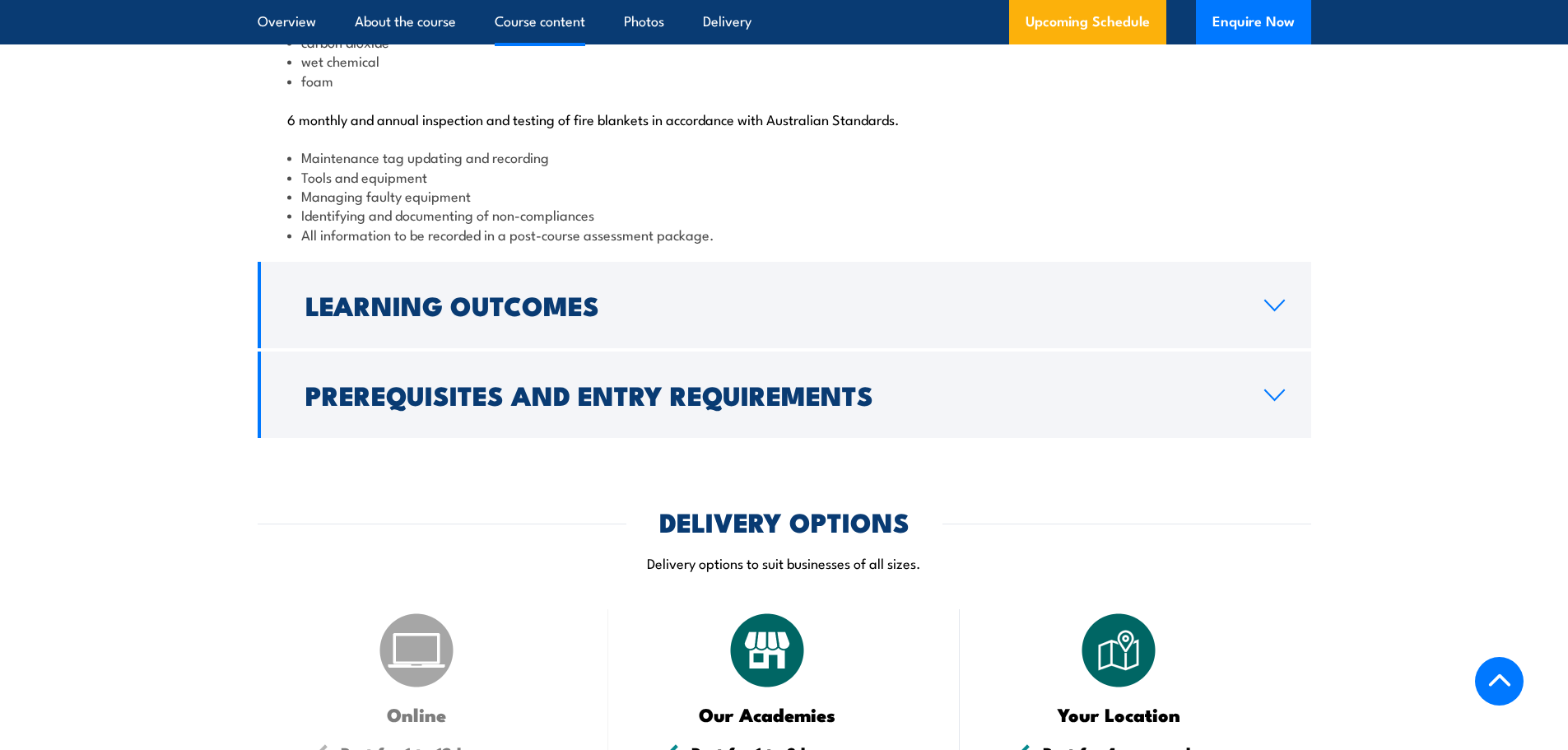
scroll to position [1824, 0]
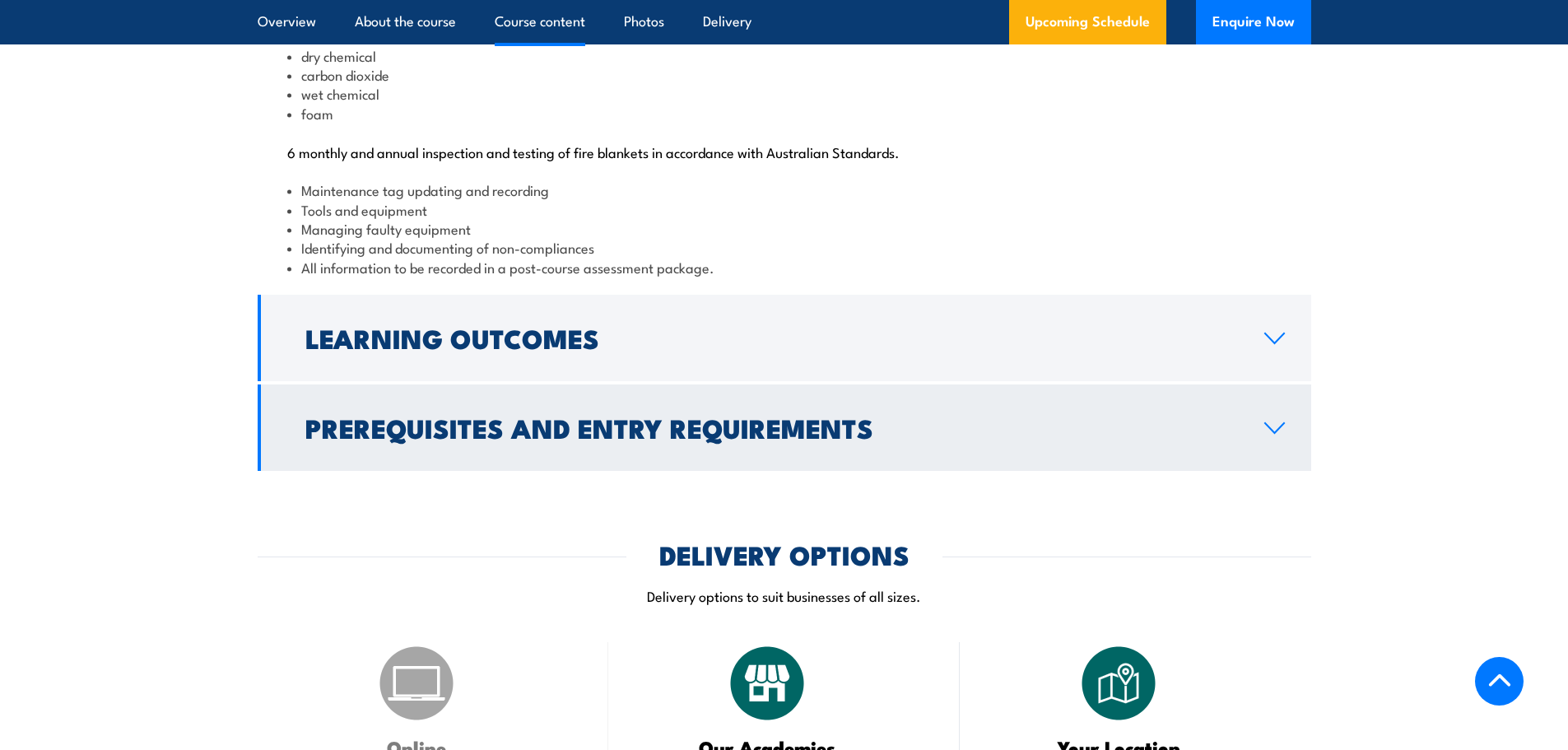
click at [647, 439] on h2 "Prerequisites and Entry Requirements" at bounding box center [772, 427] width 933 height 24
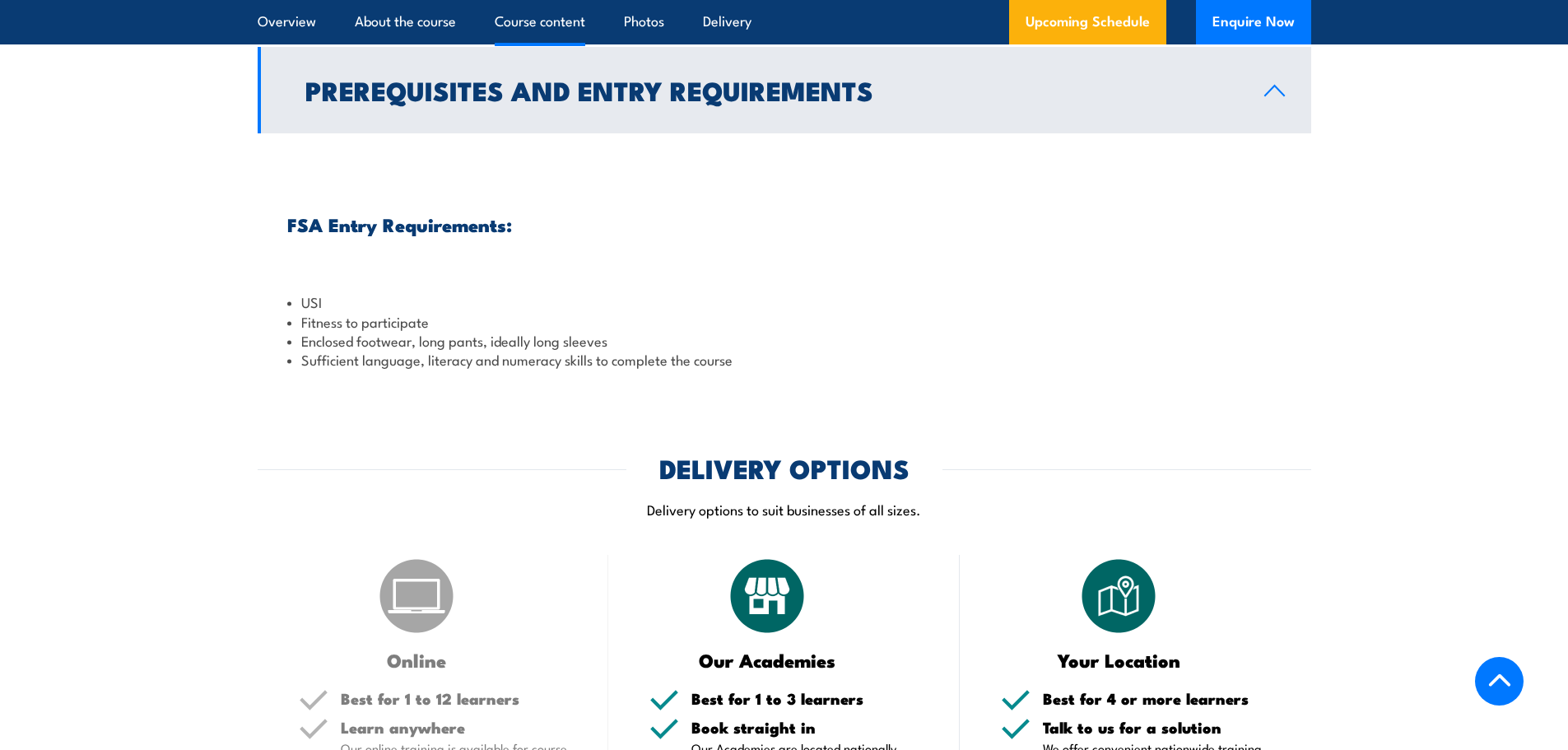
click at [397, 331] on li "Fitness to participate" at bounding box center [784, 322] width 994 height 19
drag, startPoint x: 455, startPoint y: 380, endPoint x: 277, endPoint y: 389, distance: 178.2
click at [277, 385] on div "FSA Entry Requirements: USI Fitness to participate Enclosed footwear, long pant…" at bounding box center [784, 259] width 1053 height 251
drag, startPoint x: 385, startPoint y: 396, endPoint x: 224, endPoint y: 391, distance: 161.1
click at [224, 385] on section "Course Content 6 monthly and annual inspection and testing of fire extinguisher…" at bounding box center [784, 126] width 1568 height 518
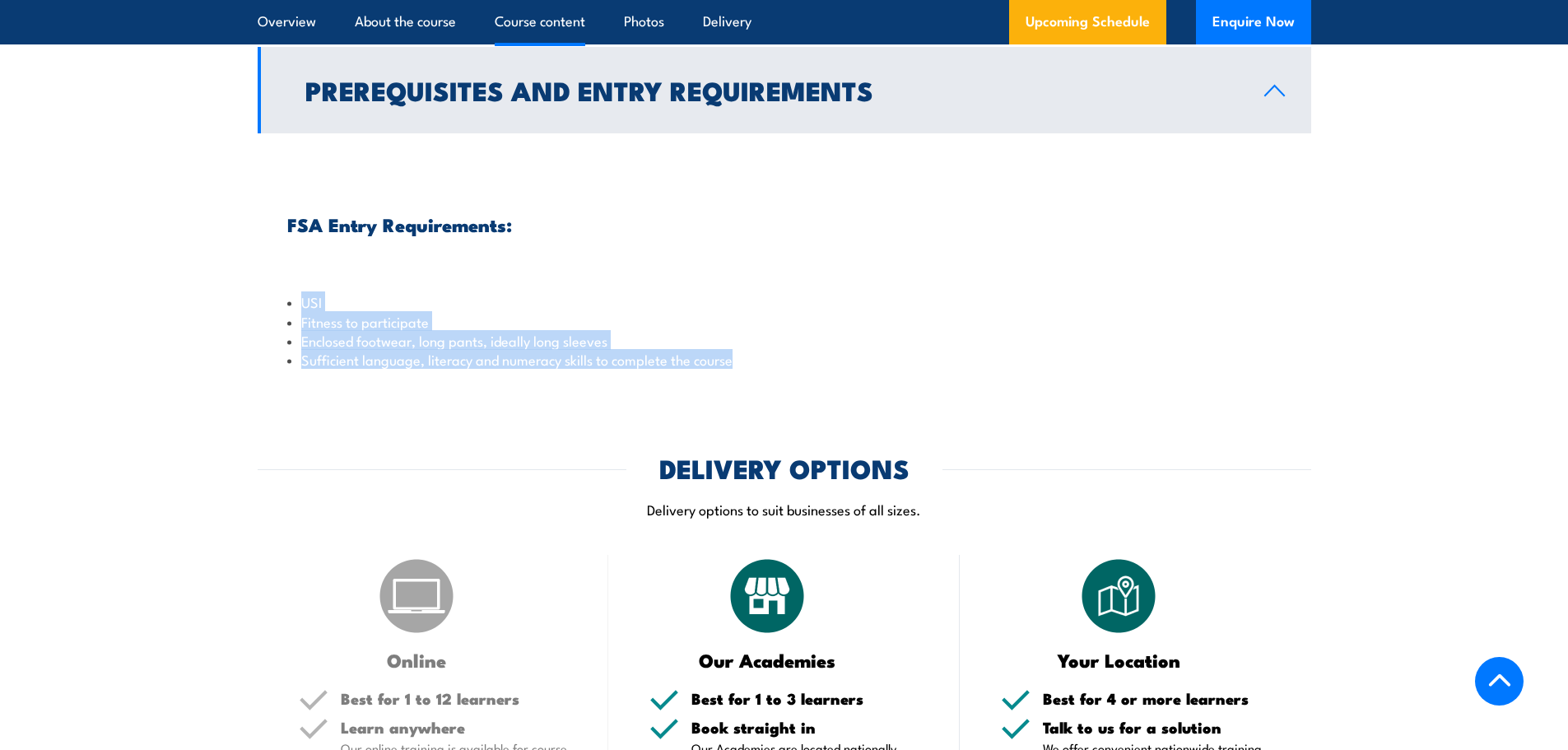
drag, startPoint x: 671, startPoint y: 425, endPoint x: 283, endPoint y: 347, distance: 395.8
click at [284, 347] on div "FSA Entry Requirements: USI Fitness to participate Enclosed footwear, long pant…" at bounding box center [784, 259] width 1053 height 251
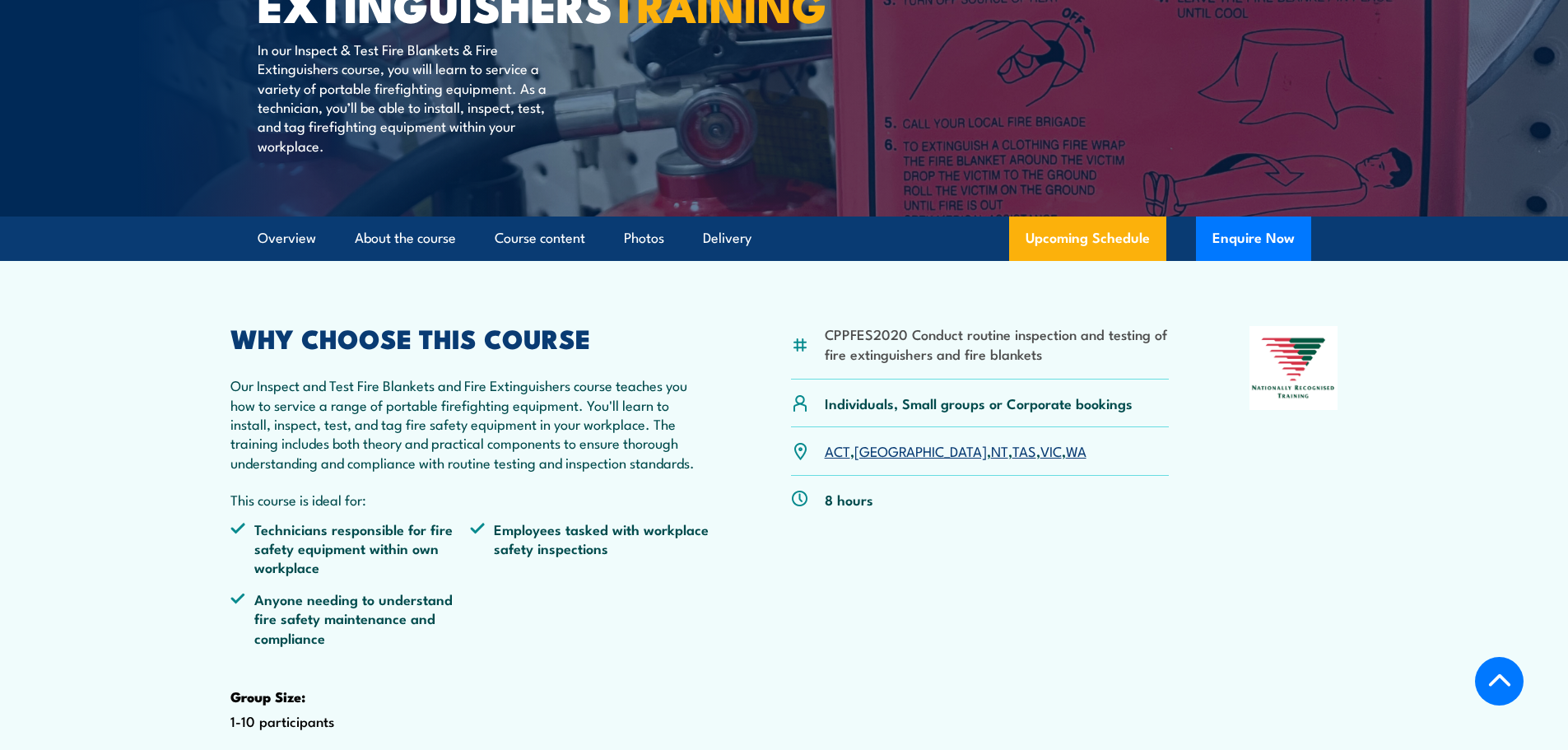
scroll to position [341, 0]
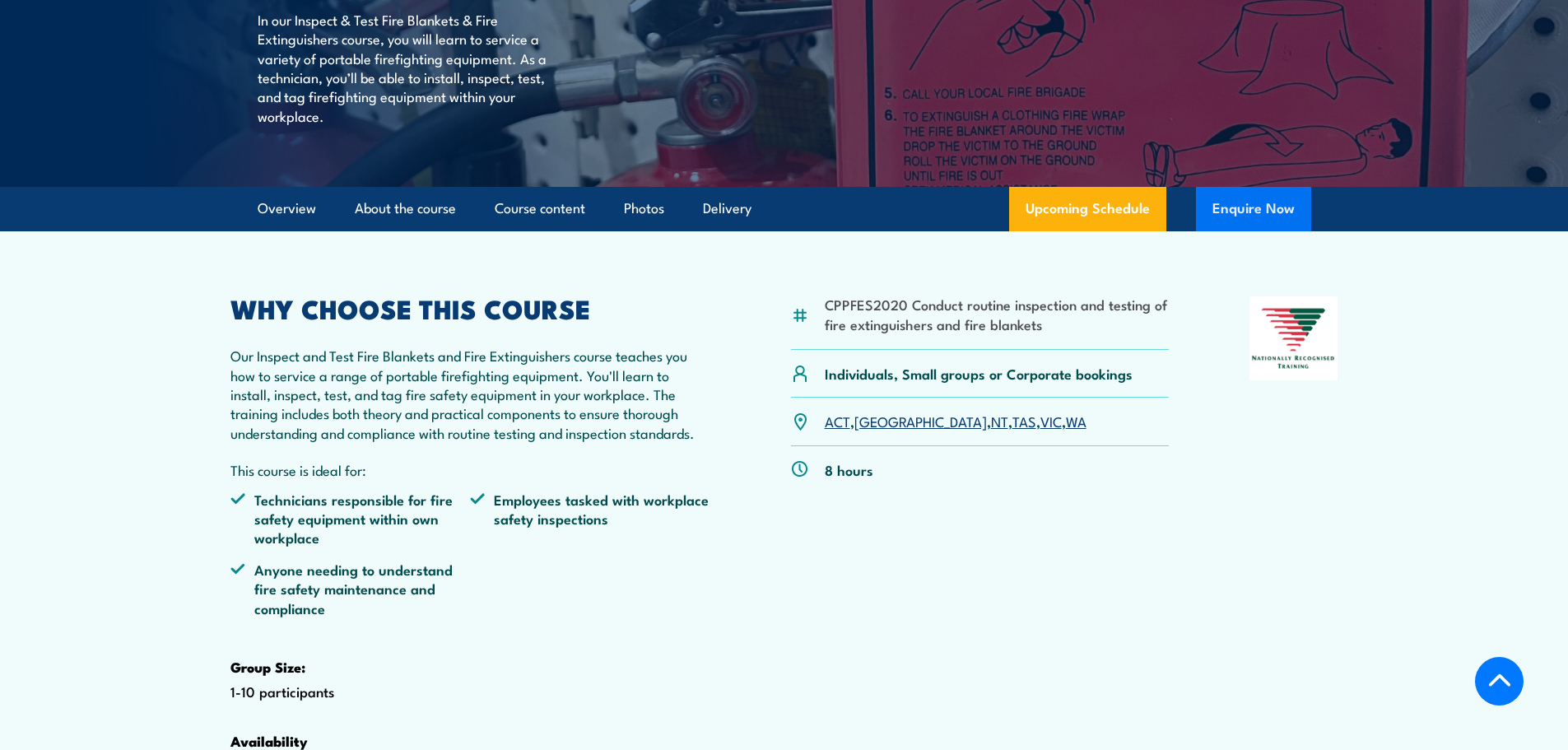
click at [1237, 231] on button "Enquire Now" at bounding box center [1254, 209] width 116 height 44
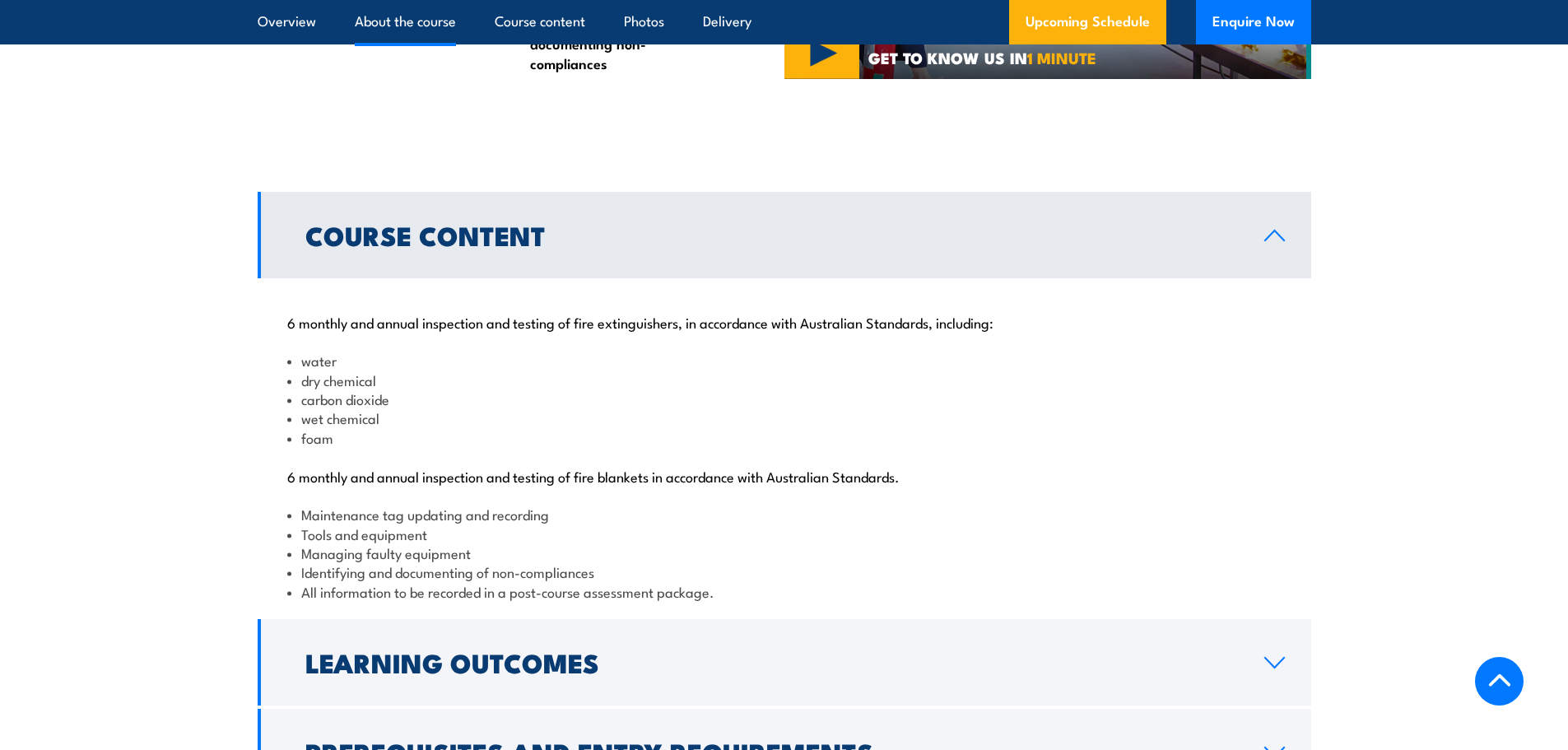
scroll to position [1576, 0]
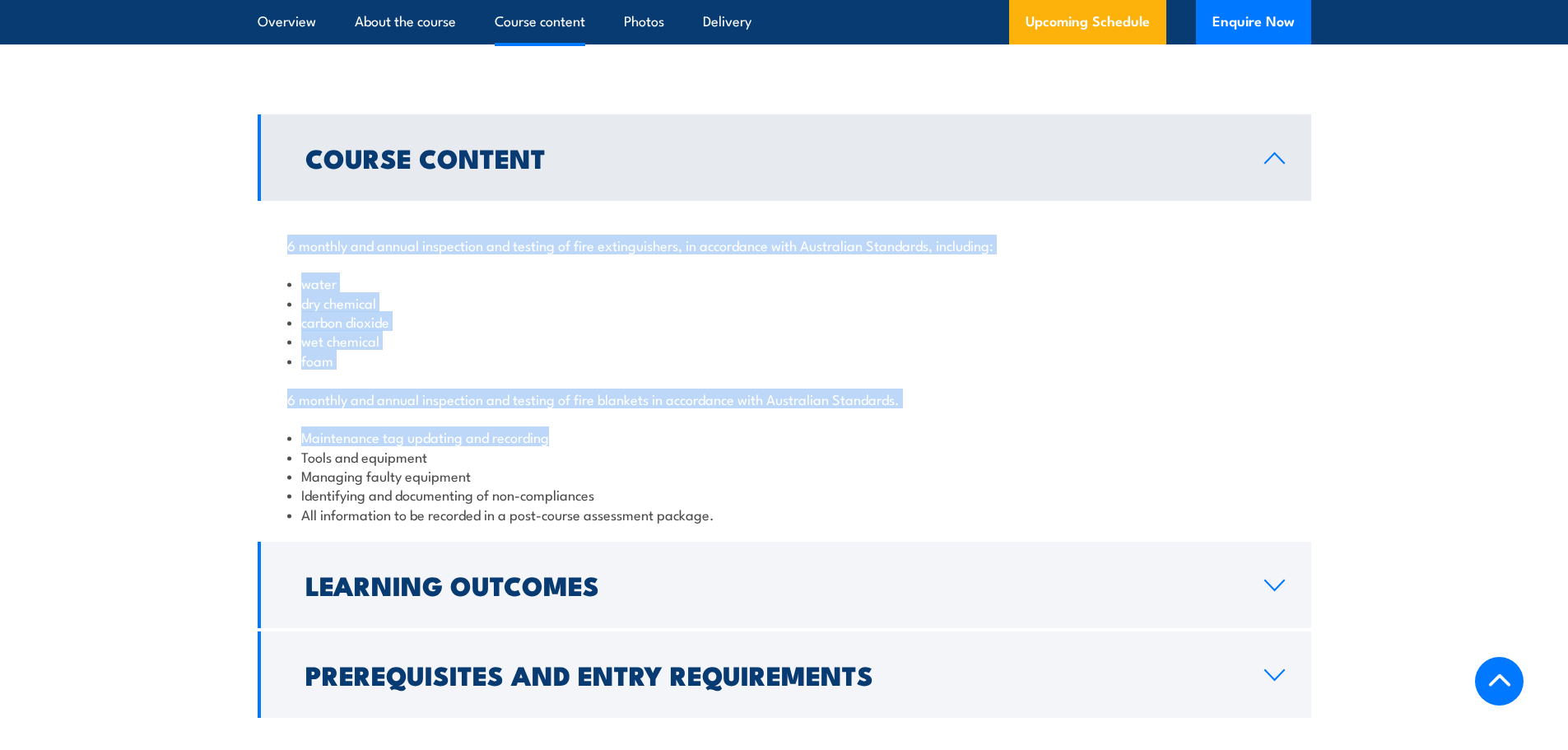
drag, startPoint x: 284, startPoint y: 304, endPoint x: 663, endPoint y: 413, distance: 394.4
click at [645, 484] on div "6 monthly and annual inspection and testing of fire extinguishers, in accordanc…" at bounding box center [784, 370] width 1053 height 338
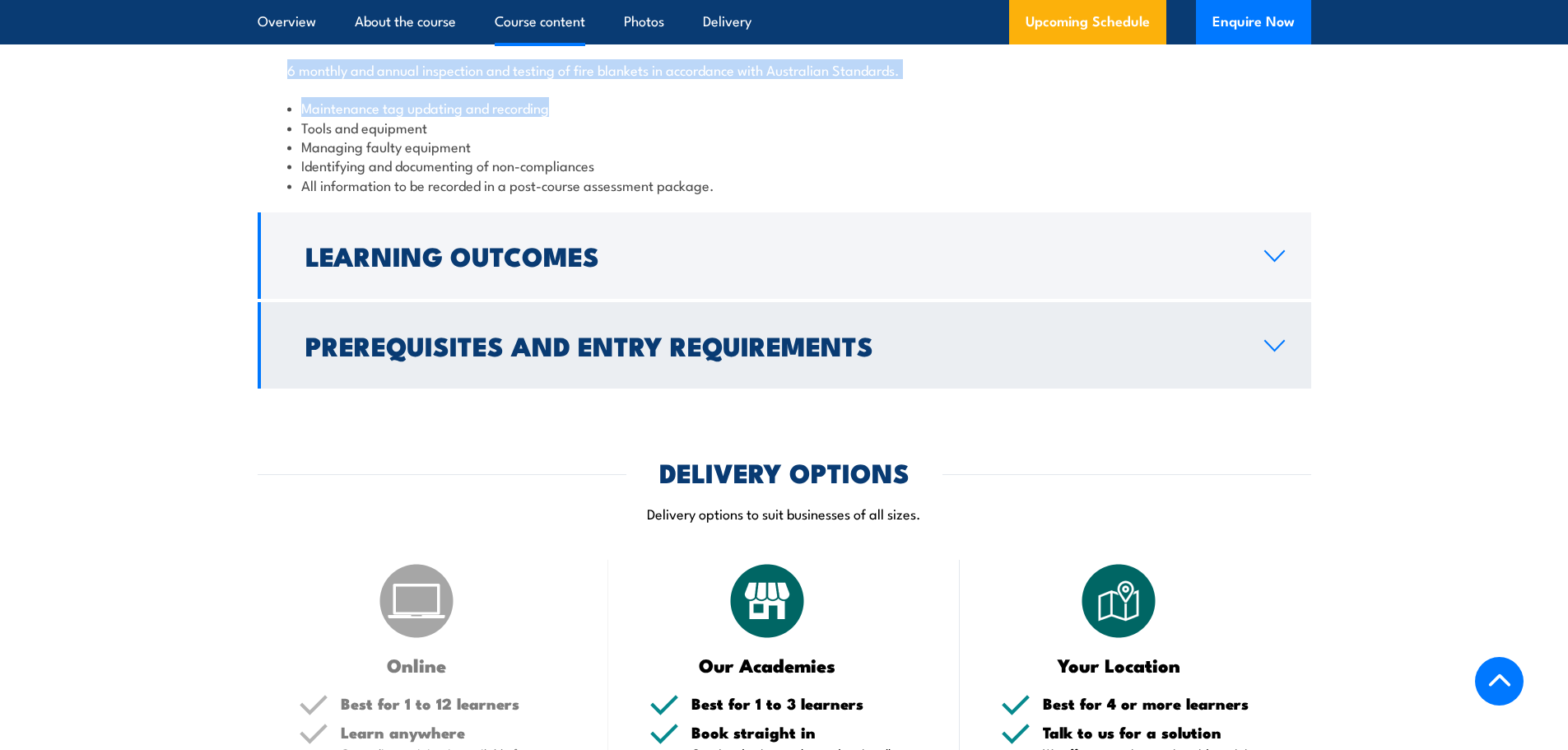
click at [659, 357] on h2 "Prerequisites and Entry Requirements" at bounding box center [772, 345] width 933 height 24
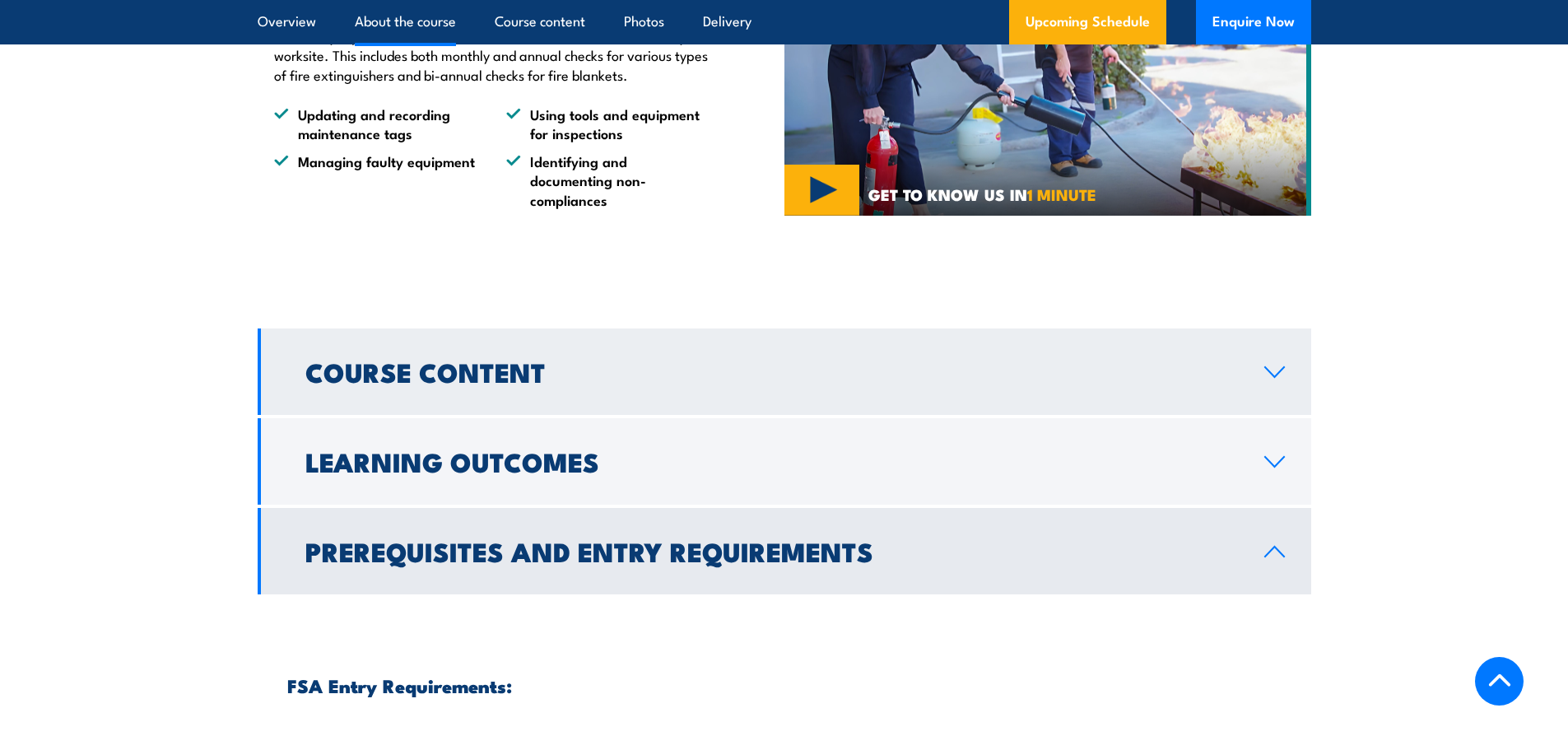
scroll to position [1400, 0]
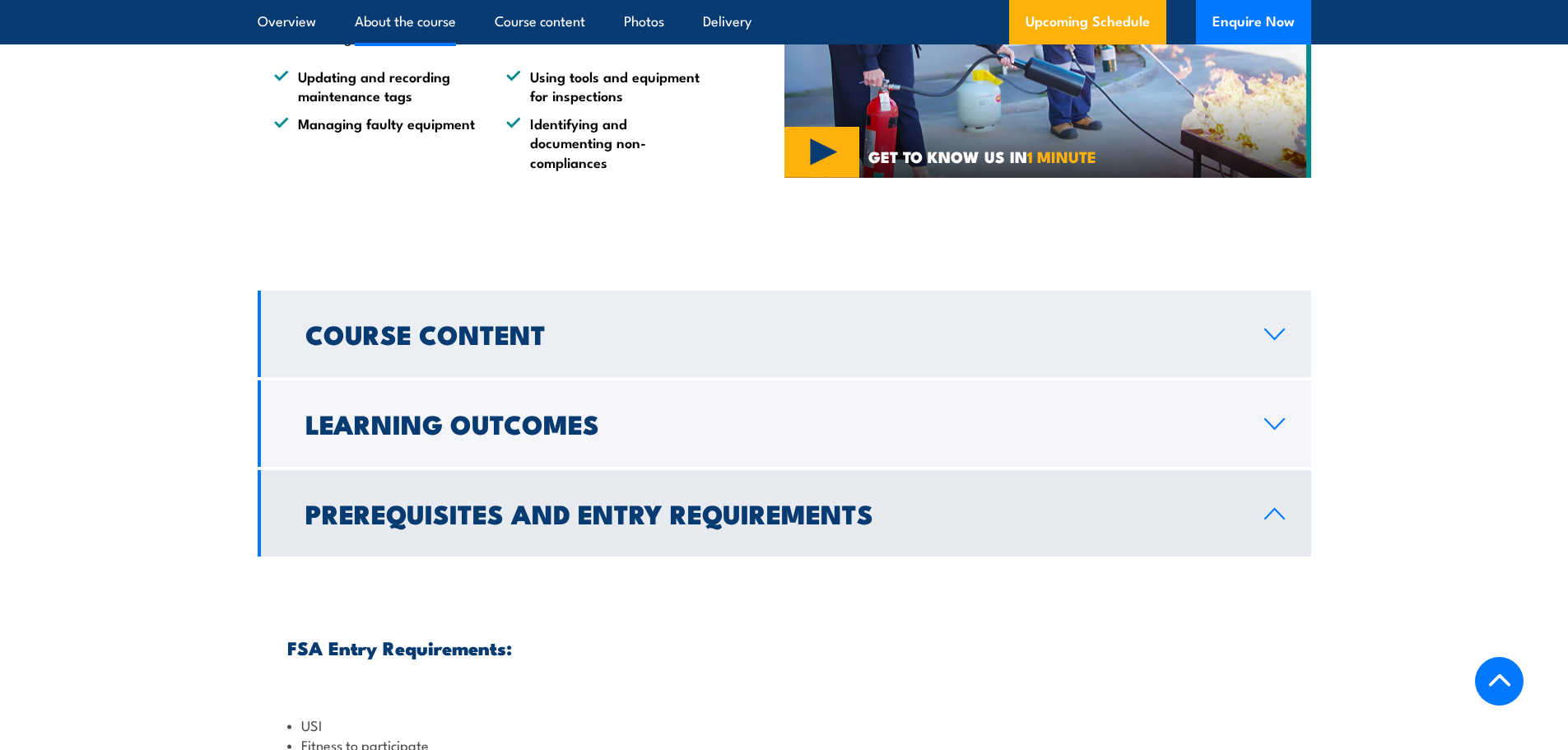
click at [885, 345] on h2 "Course Content" at bounding box center [772, 333] width 933 height 24
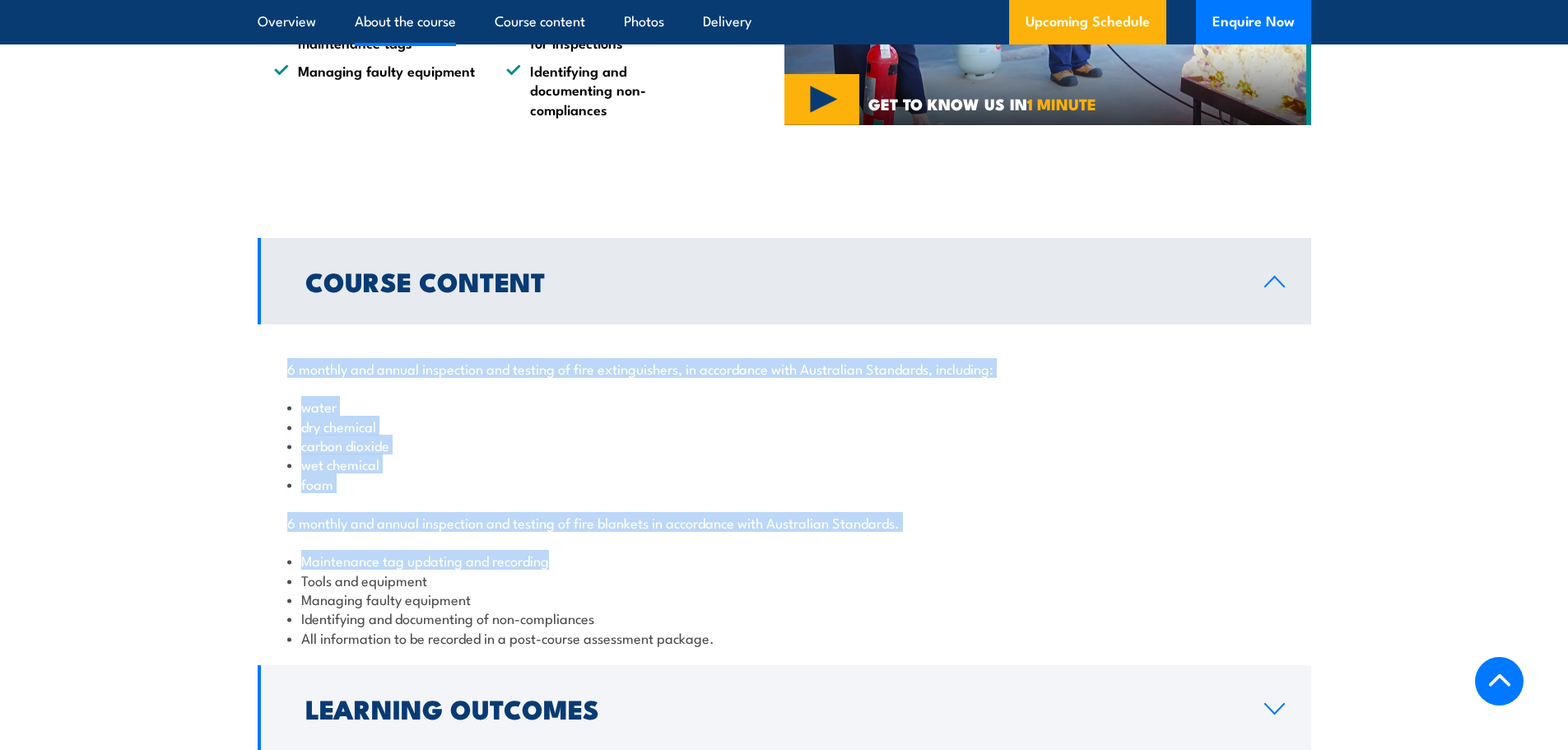
scroll to position [1483, 0]
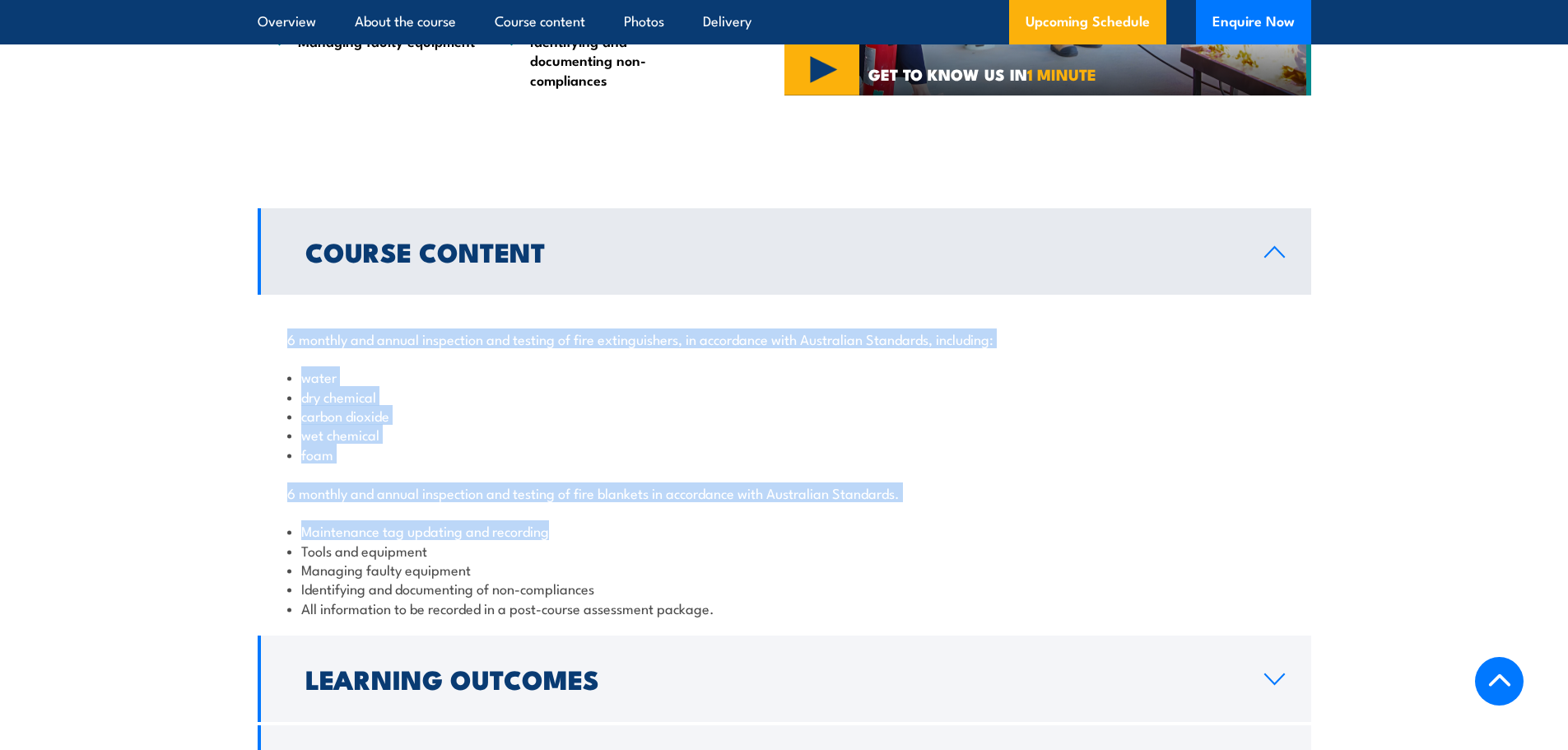
click at [647, 407] on li "dry chemical" at bounding box center [784, 396] width 994 height 19
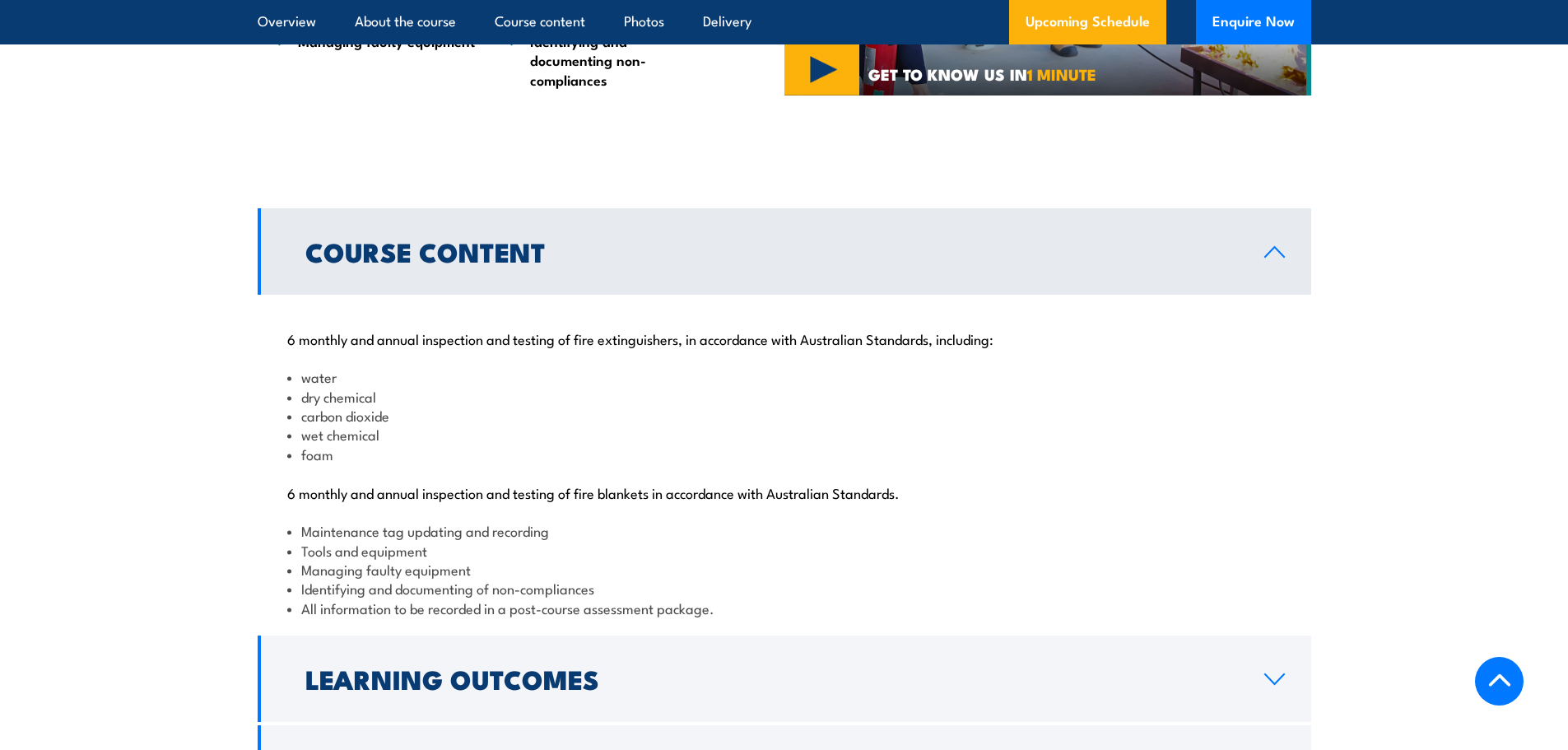
drag, startPoint x: 392, startPoint y: 658, endPoint x: 404, endPoint y: 634, distance: 26.8
click at [391, 617] on li "All information to be recorded in a post-course assessment package." at bounding box center [784, 608] width 994 height 19
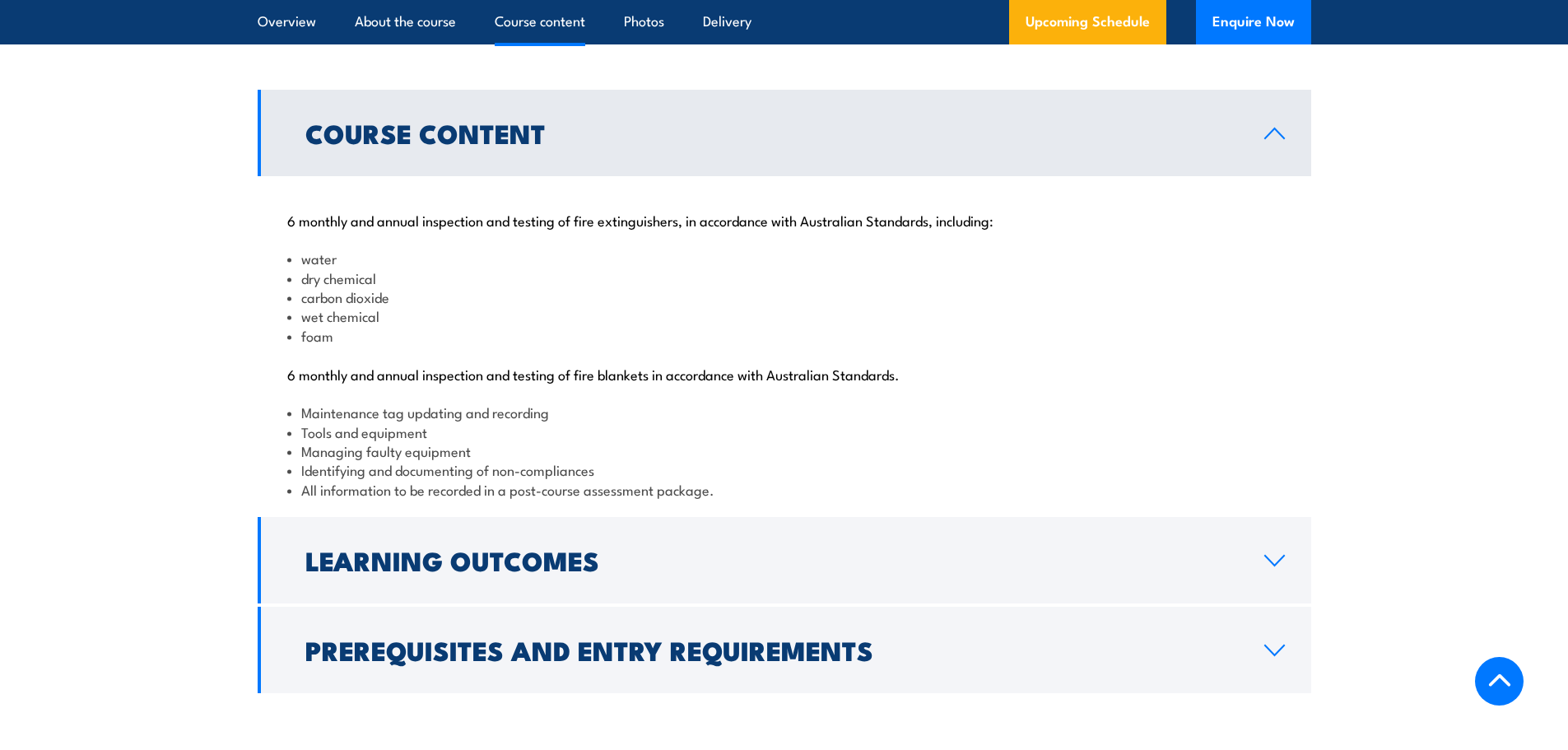
scroll to position [1894, 0]
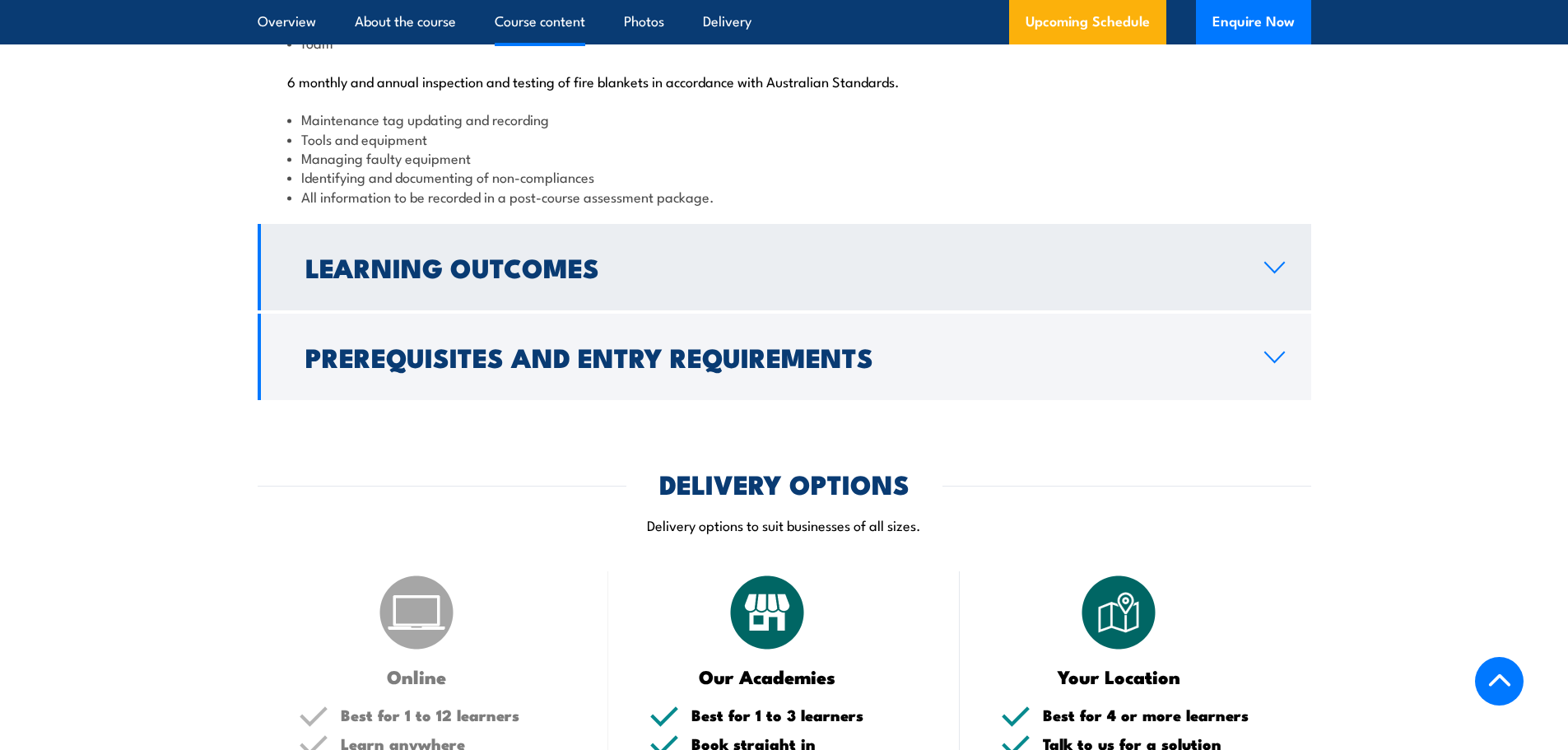
click at [505, 279] on h2 "Learning Outcomes" at bounding box center [772, 266] width 933 height 24
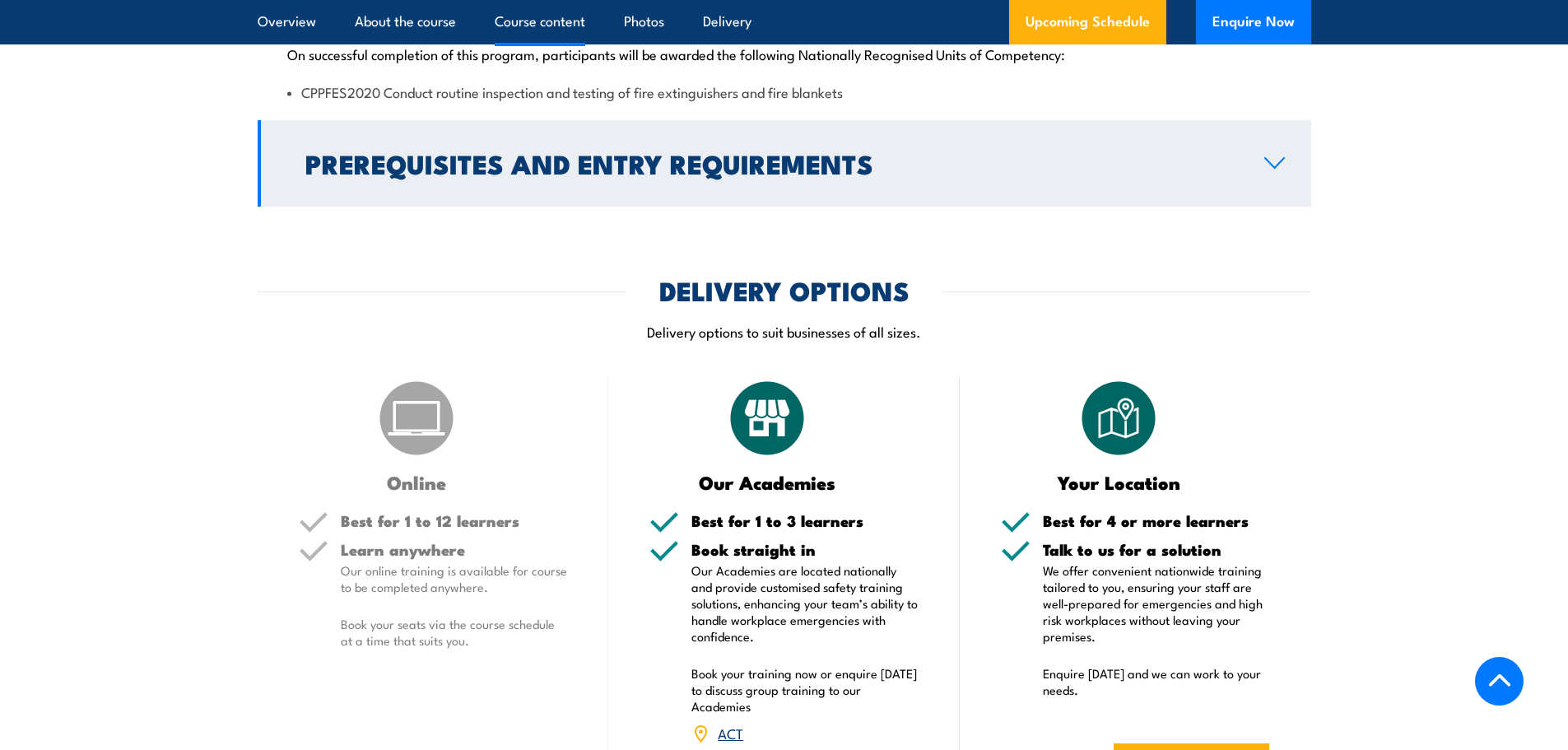
scroll to position [1775, 0]
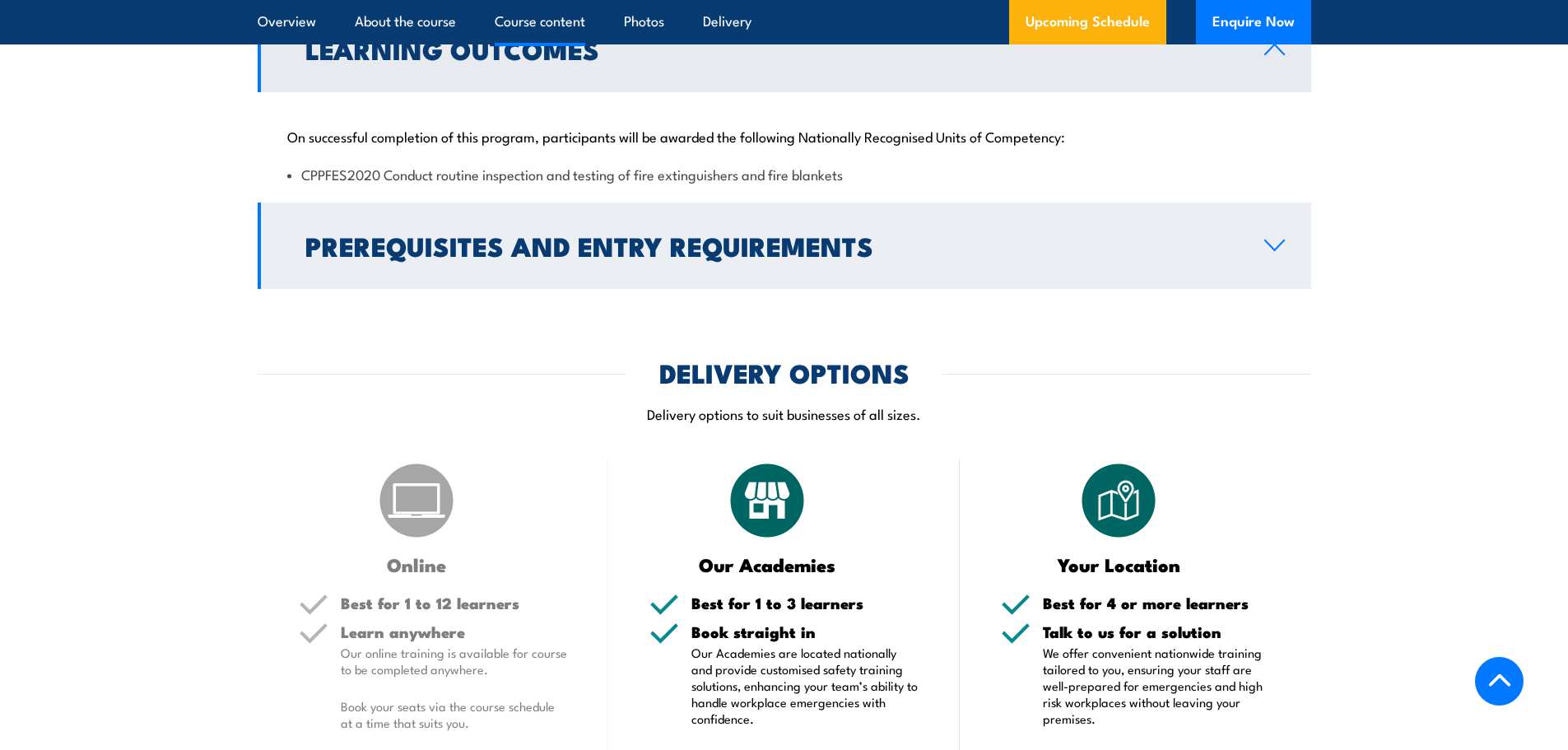
click at [636, 257] on h2 "Prerequisites and Entry Requirements" at bounding box center [772, 246] width 933 height 24
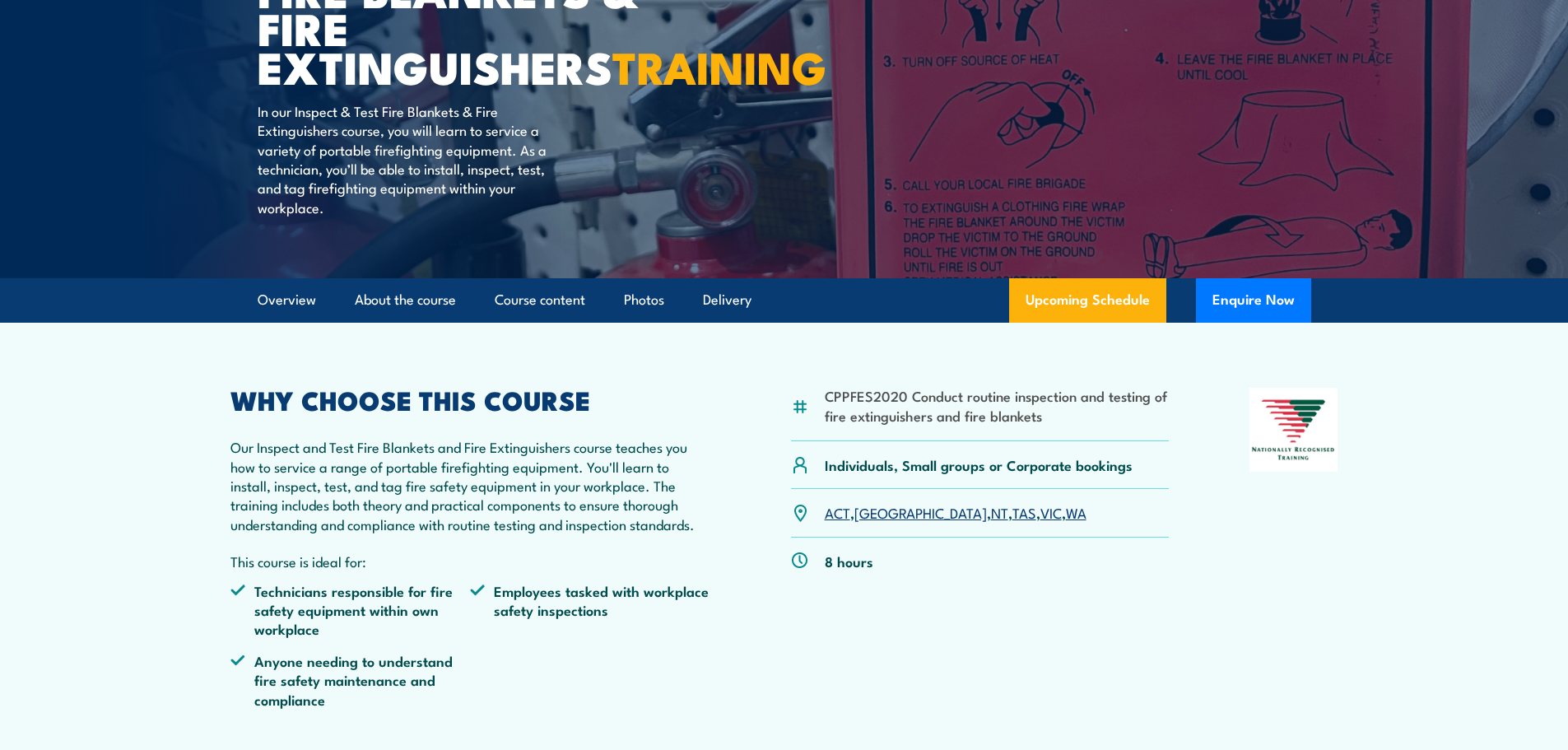
scroll to position [210, 0]
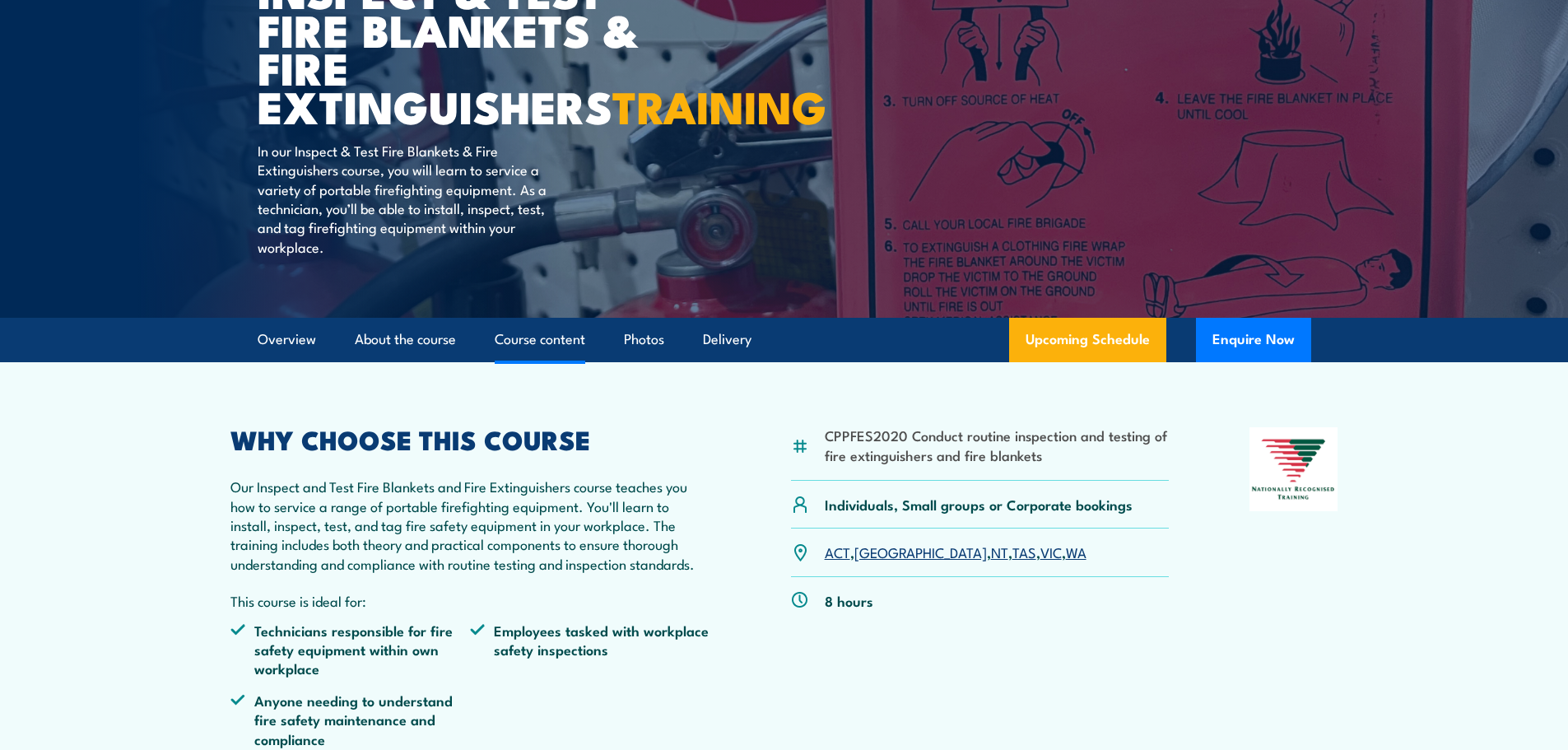
click at [524, 361] on link "Course content" at bounding box center [540, 340] width 90 height 43
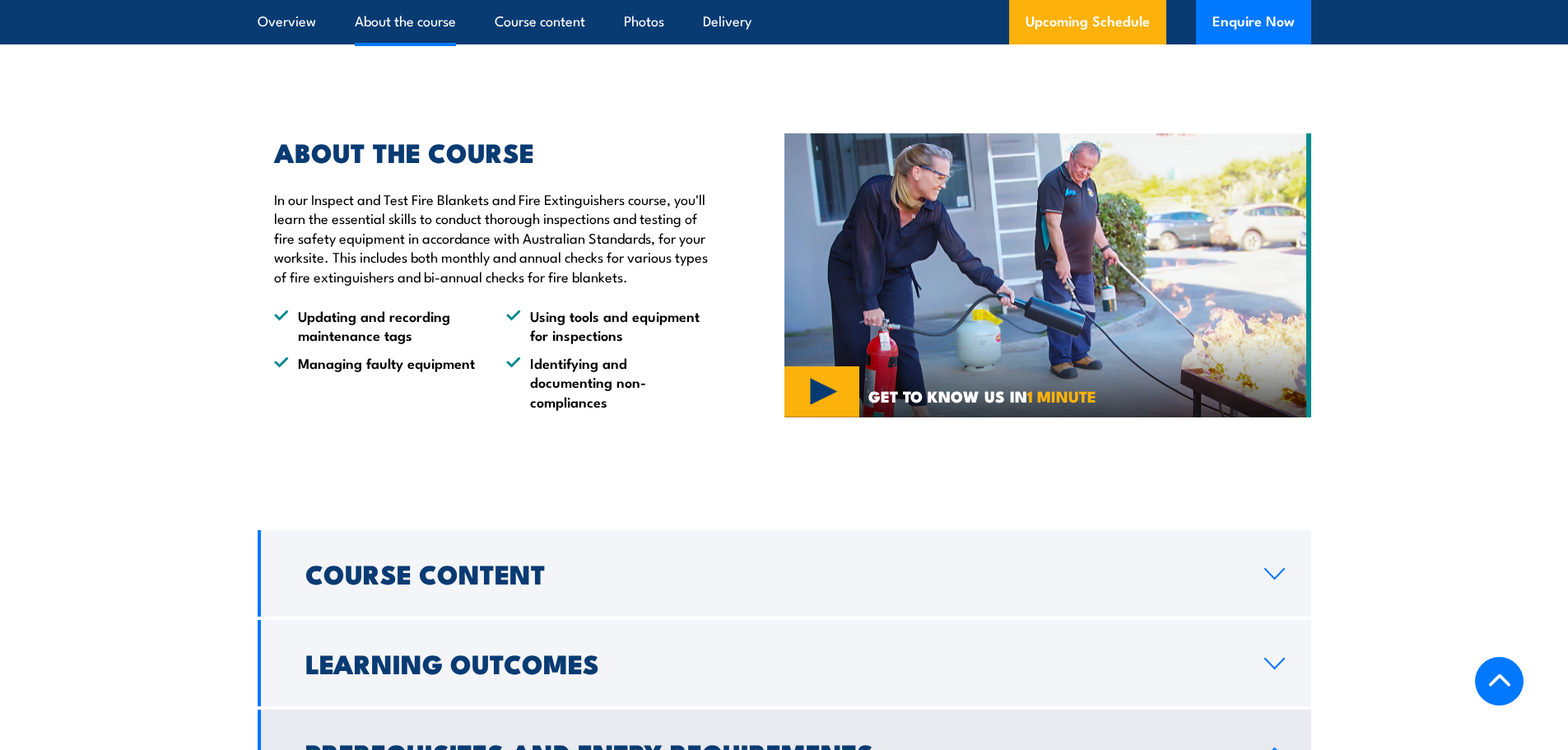
scroll to position [1153, 0]
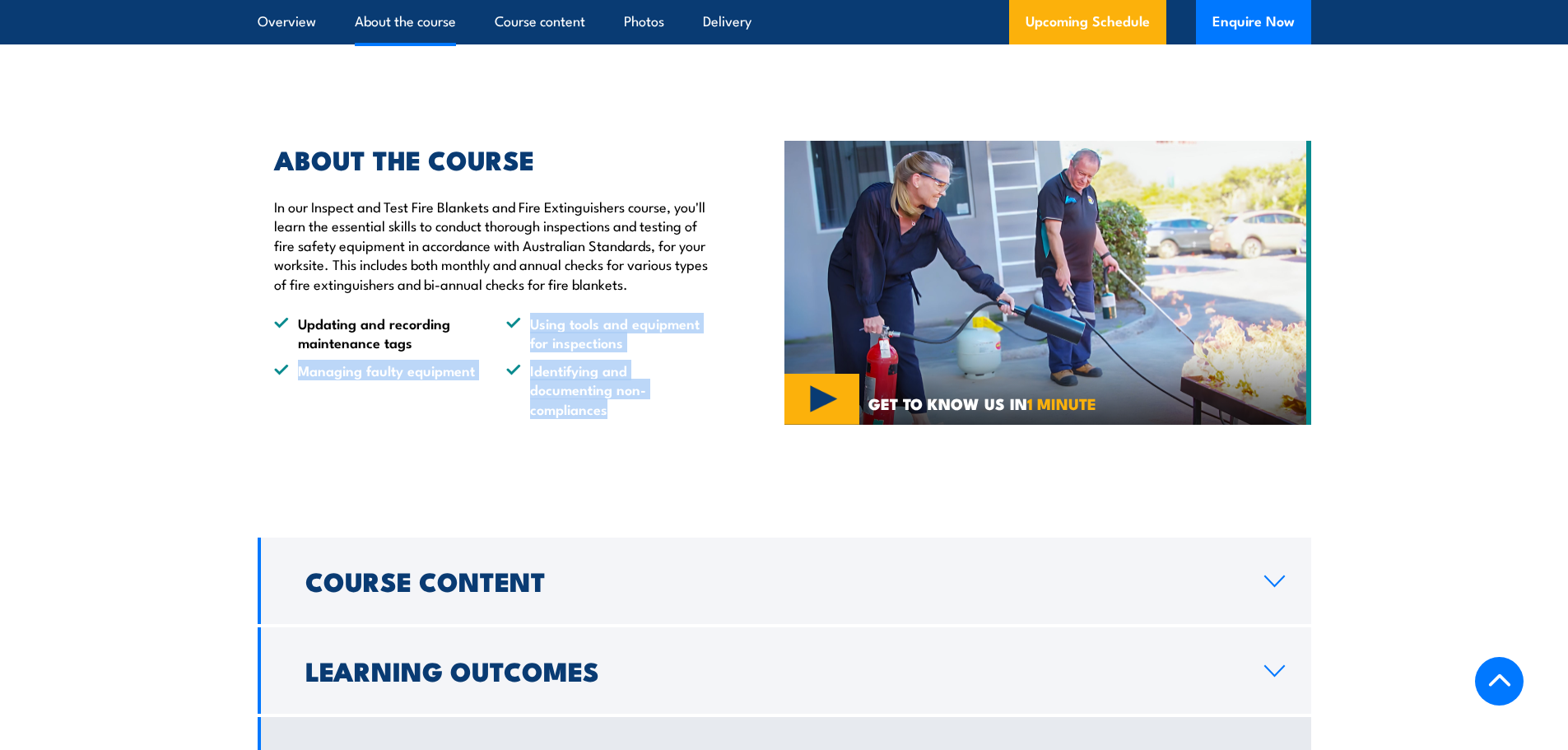
drag, startPoint x: 514, startPoint y: 380, endPoint x: 675, endPoint y: 468, distance: 183.5
click at [675, 419] on ul "Updating and recording maintenance tags Using tools and equipment for inspectio…" at bounding box center [491, 365] width 435 height 104
click at [674, 419] on li "Identifying and documenting non-compliances" at bounding box center [607, 389] width 202 height 57
drag, startPoint x: 665, startPoint y: 479, endPoint x: 280, endPoint y: 378, distance: 398.0
click at [280, 378] on div "ABOUT THE COURSE In our Inspect and Test Fire Blankets and Fire Extinguishers c…" at bounding box center [521, 283] width 527 height 354
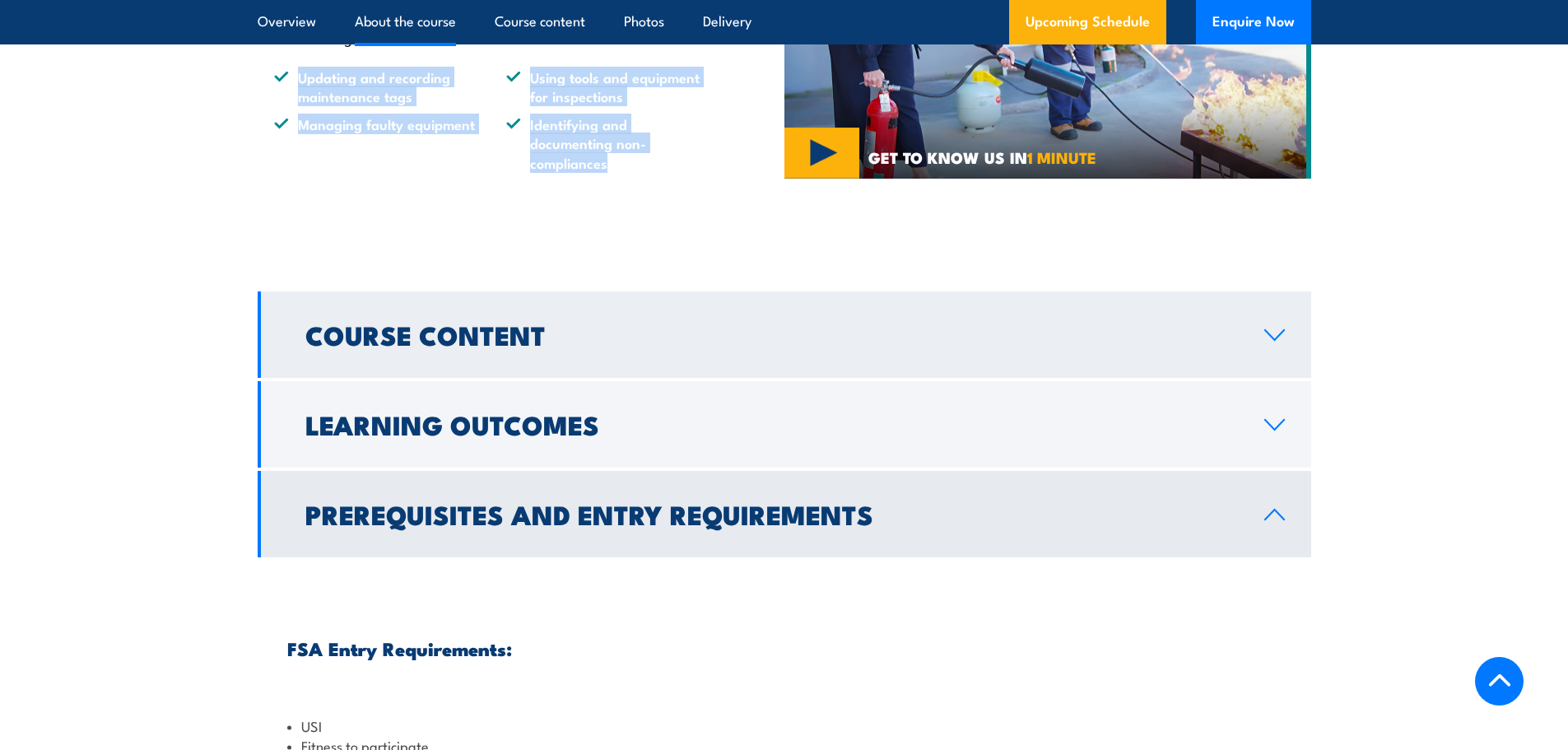
scroll to position [1400, 0]
click at [413, 345] on h2 "Course Content" at bounding box center [772, 333] width 933 height 24
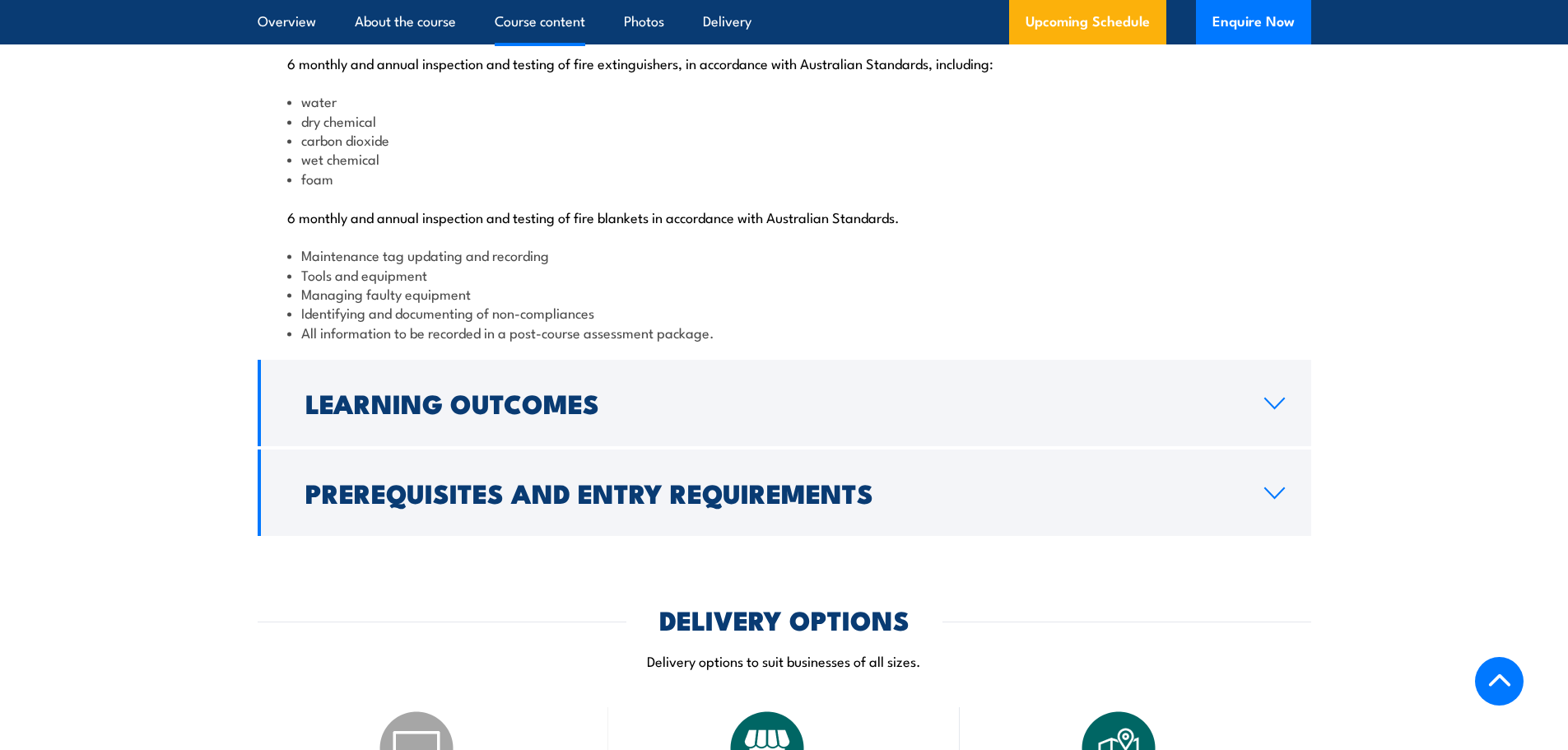
scroll to position [1894, 0]
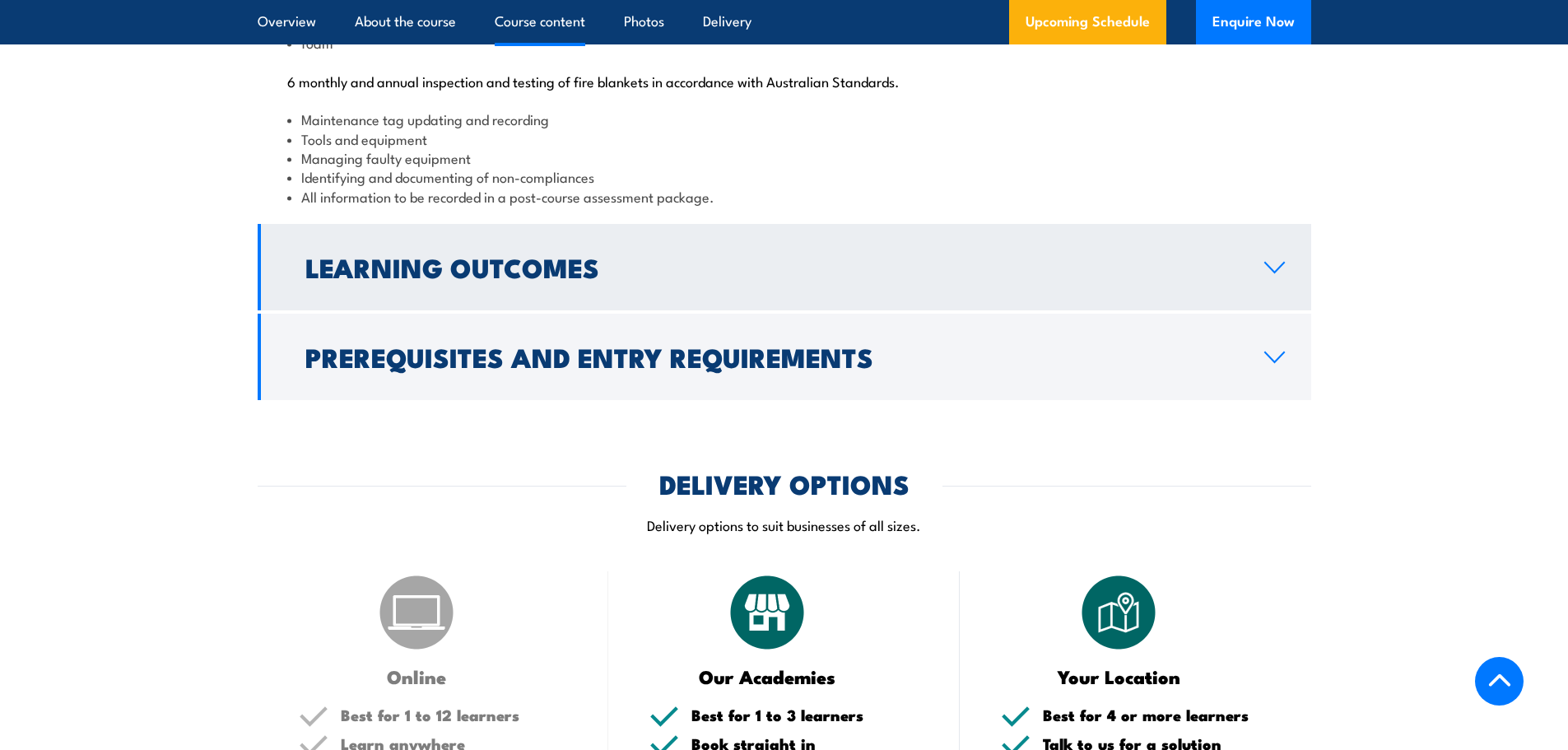
click at [421, 311] on link "Learning Outcomes" at bounding box center [784, 267] width 1053 height 87
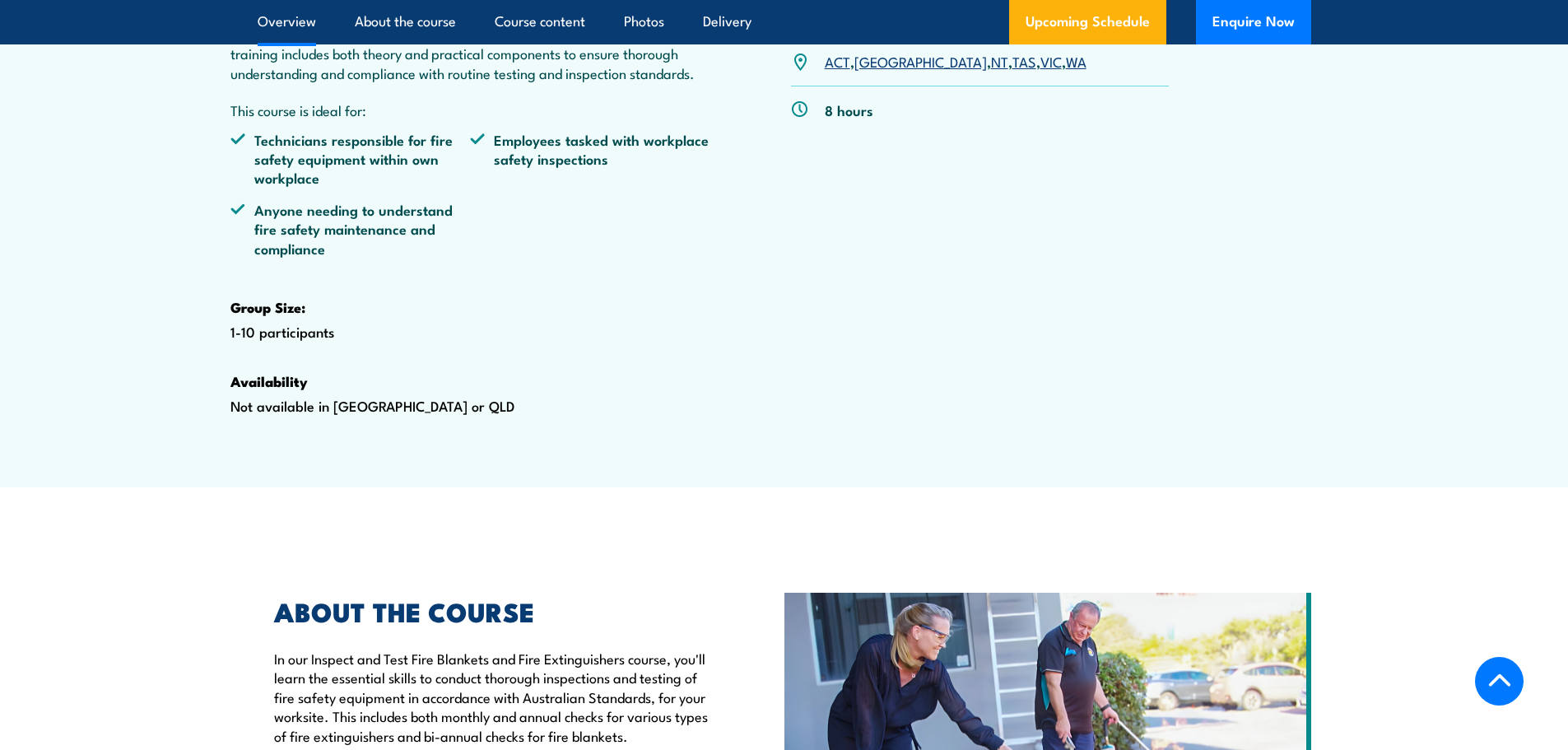
scroll to position [693, 0]
